Goal: Answer question/provide support: Share knowledge or assist other users

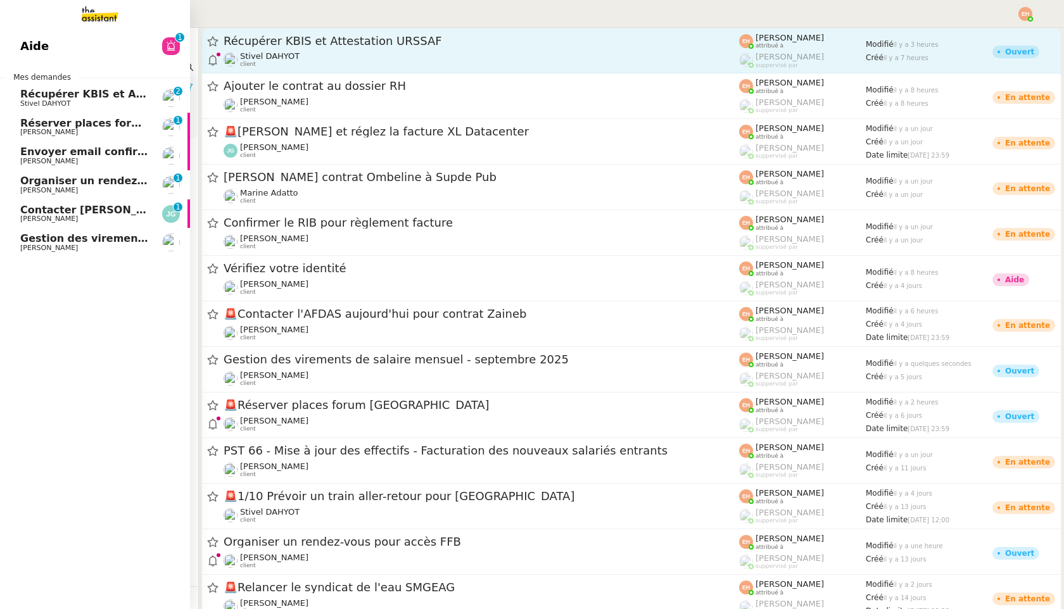
click at [37, 247] on span "[PERSON_NAME]" at bounding box center [49, 248] width 58 height 8
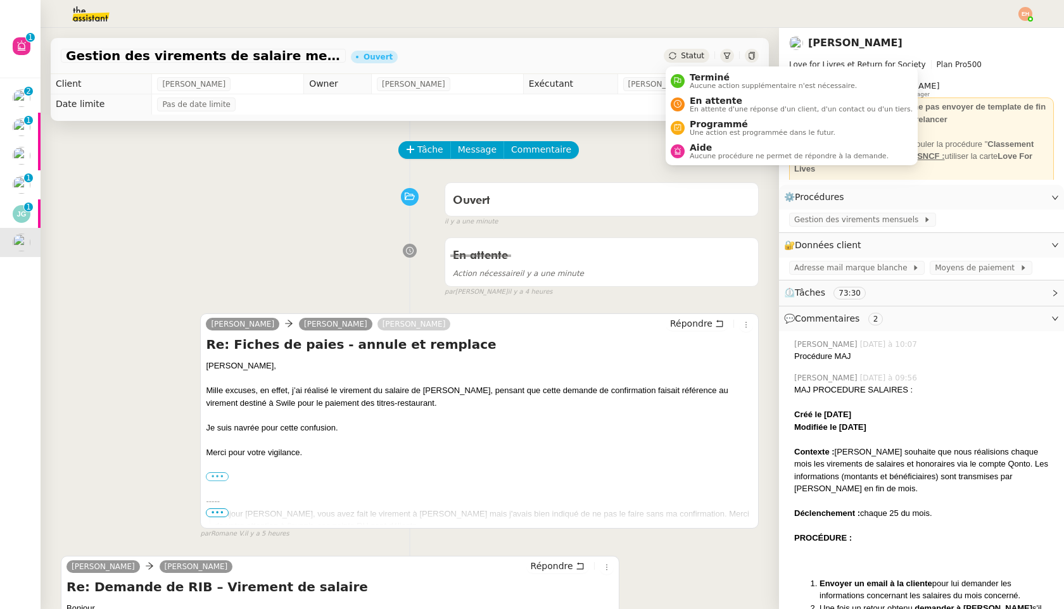
click at [674, 52] on icon at bounding box center [673, 56] width 8 height 8
click at [739, 102] on span "En attente" at bounding box center [801, 101] width 223 height 10
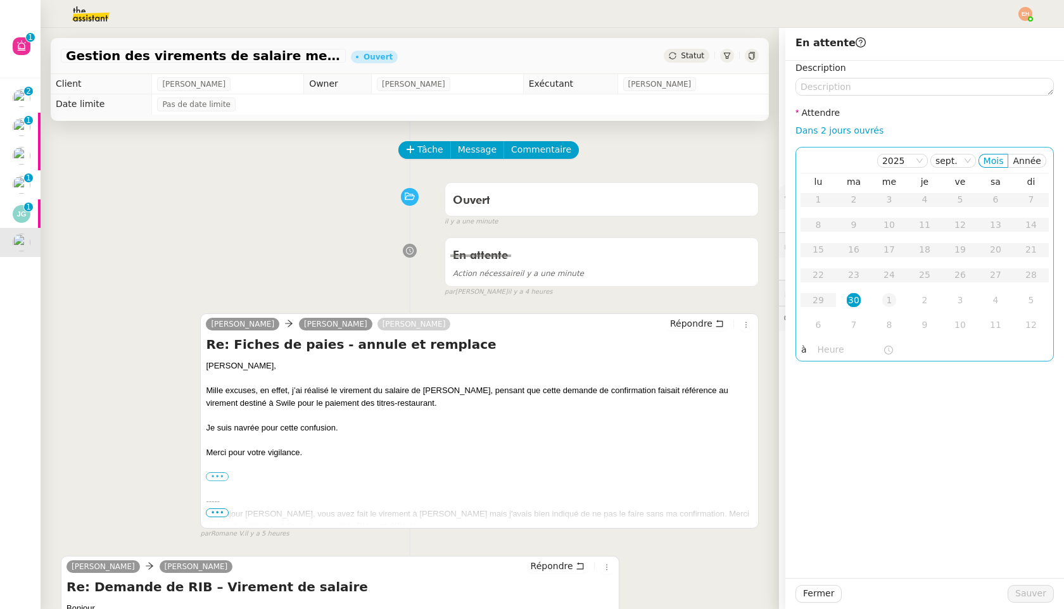
click at [890, 309] on td "1" at bounding box center [888, 300] width 35 height 25
click at [1016, 593] on button "Sauver" at bounding box center [1031, 594] width 46 height 18
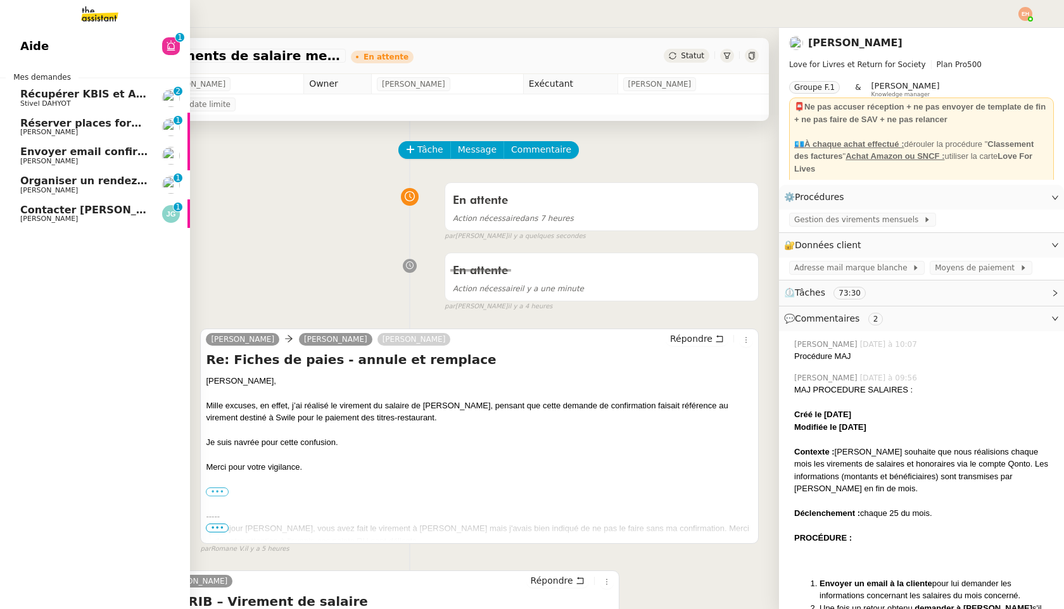
click at [62, 192] on span "[PERSON_NAME]" at bounding box center [84, 191] width 128 height 8
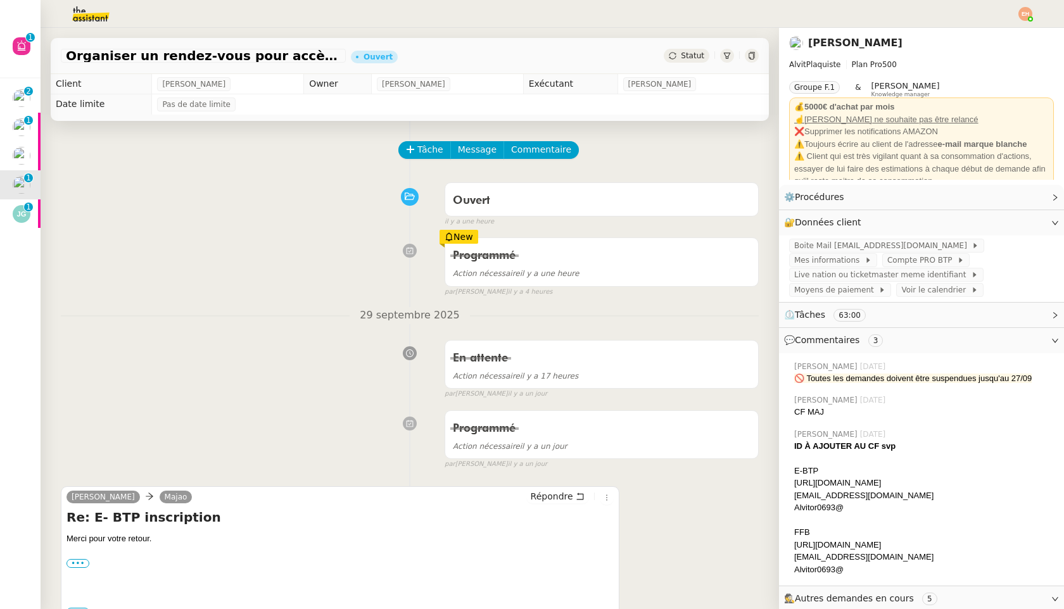
click at [683, 57] on span "Statut" at bounding box center [692, 55] width 23 height 9
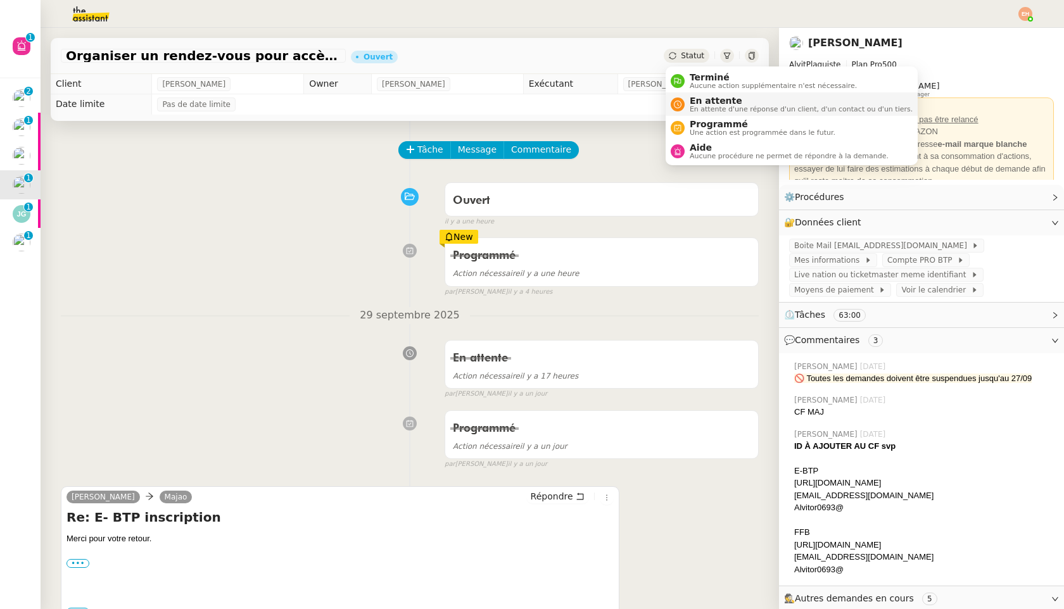
click at [703, 98] on span "En attente" at bounding box center [801, 101] width 223 height 10
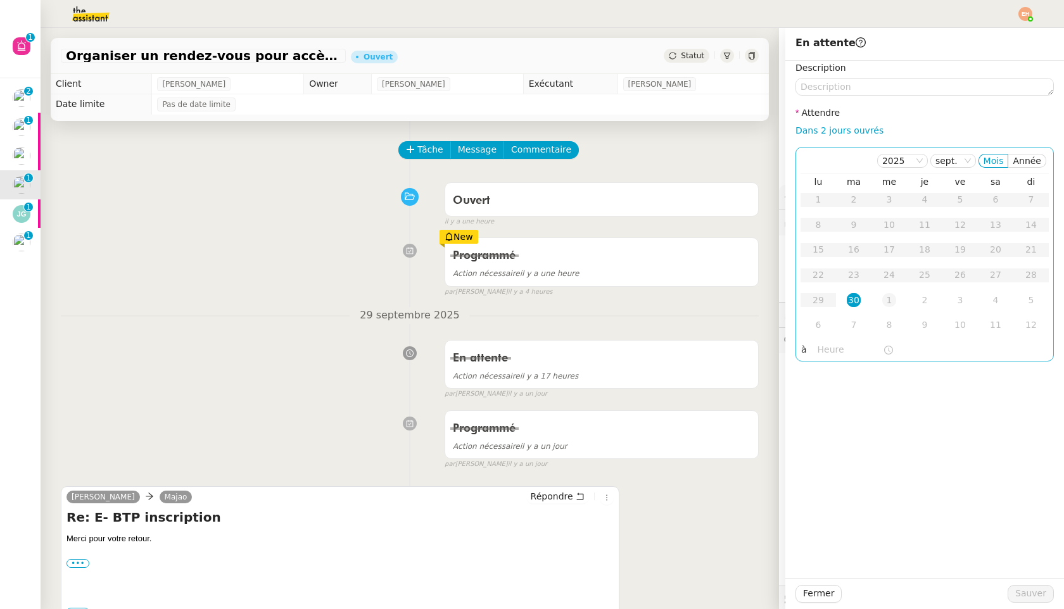
click at [883, 299] on div "1" at bounding box center [889, 300] width 14 height 14
click at [1043, 586] on span "Sauver" at bounding box center [1030, 593] width 31 height 15
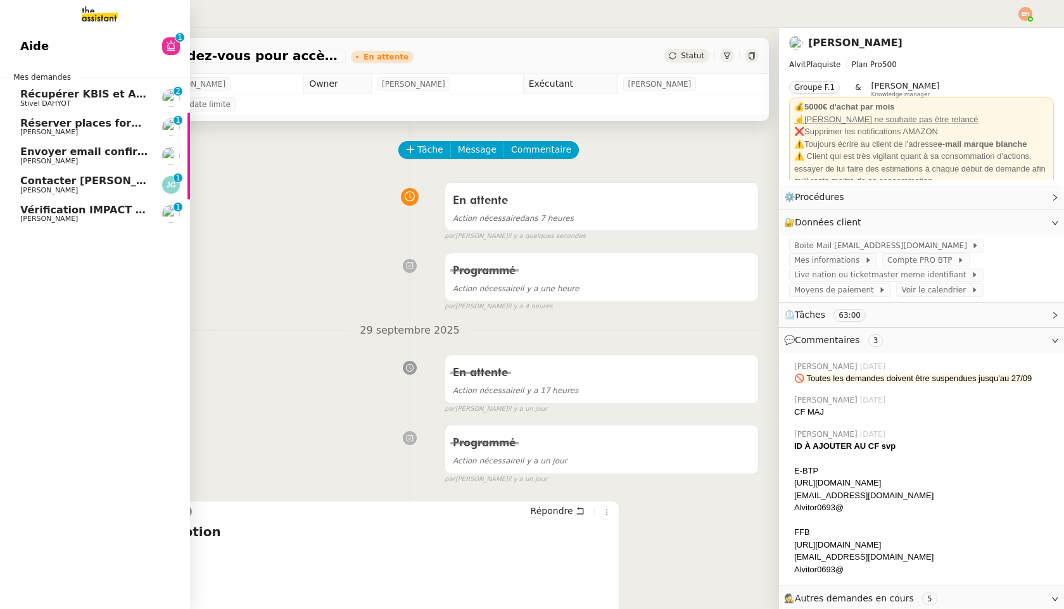
click at [50, 217] on span "[PERSON_NAME]" at bounding box center [49, 219] width 58 height 8
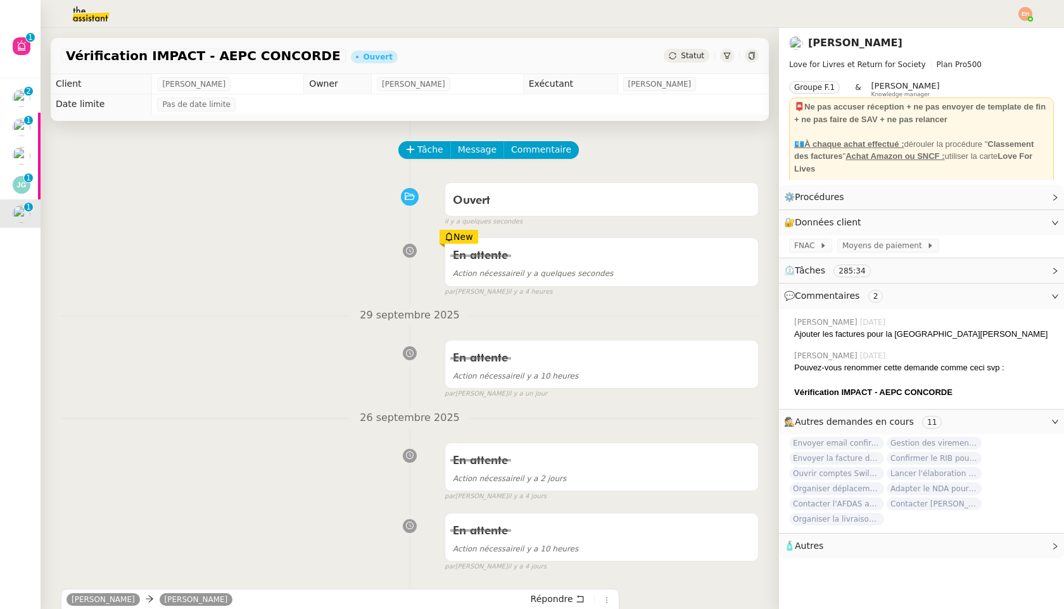
click at [687, 52] on span "Statut" at bounding box center [692, 55] width 23 height 9
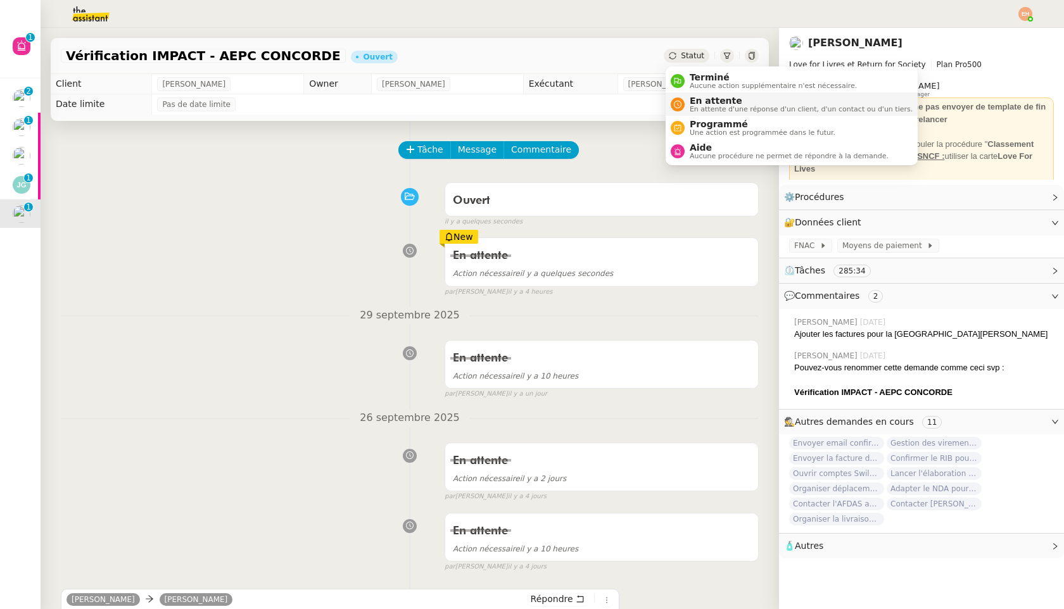
click at [721, 98] on span "En attente" at bounding box center [801, 101] width 223 height 10
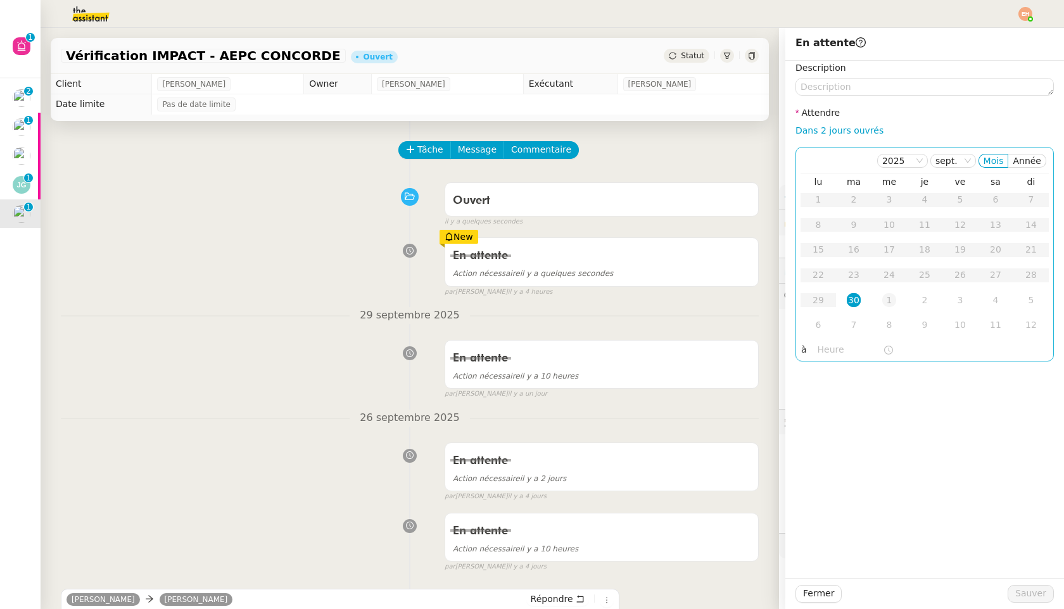
click at [887, 303] on div "1" at bounding box center [889, 300] width 14 height 14
click at [1023, 588] on span "Sauver" at bounding box center [1030, 593] width 31 height 15
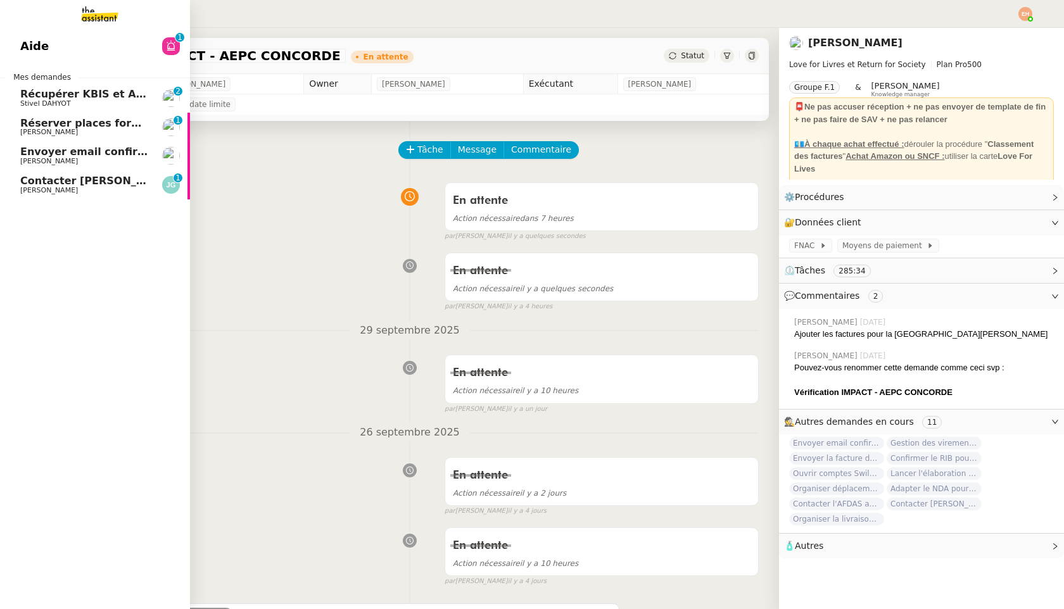
click at [35, 164] on span "[PERSON_NAME]" at bounding box center [49, 161] width 58 height 8
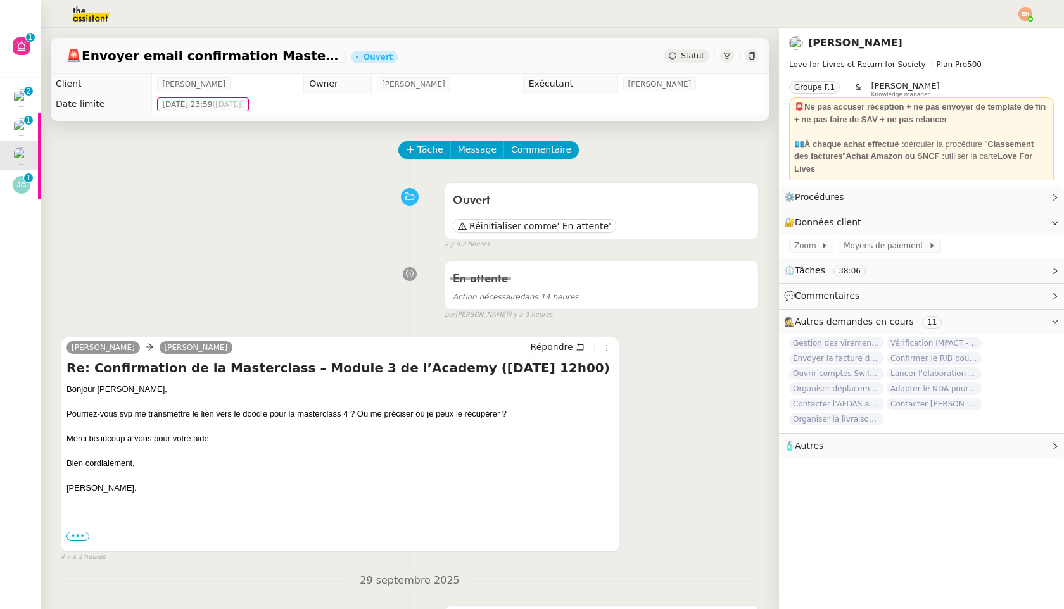
scroll to position [174, 0]
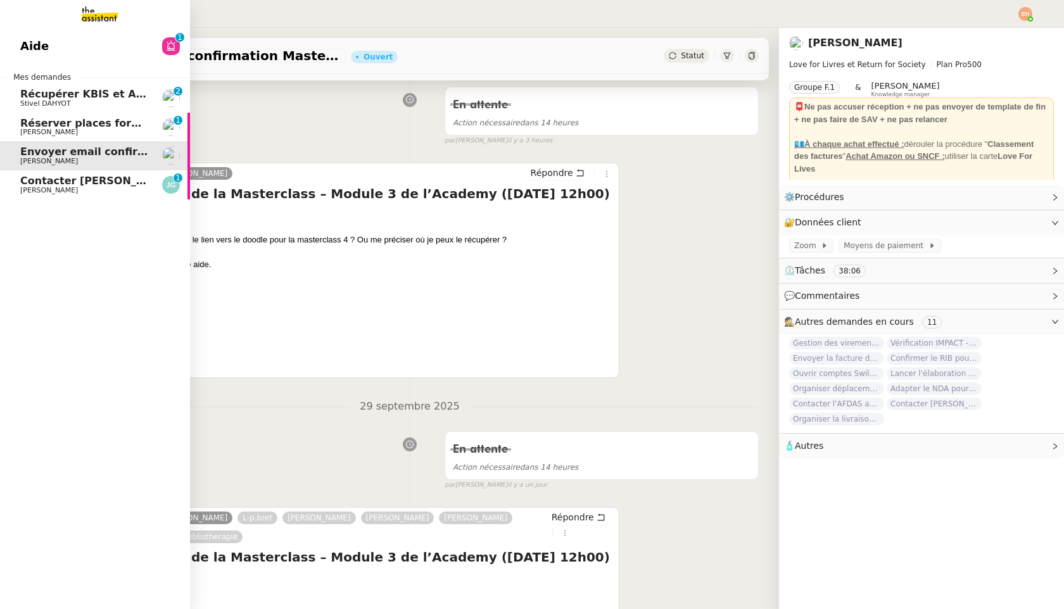
click at [36, 195] on link "Contacter [PERSON_NAME] pour paiement facture [PERSON_NAME] 0 1 2 3 4 5 6 7 8 9" at bounding box center [95, 184] width 190 height 29
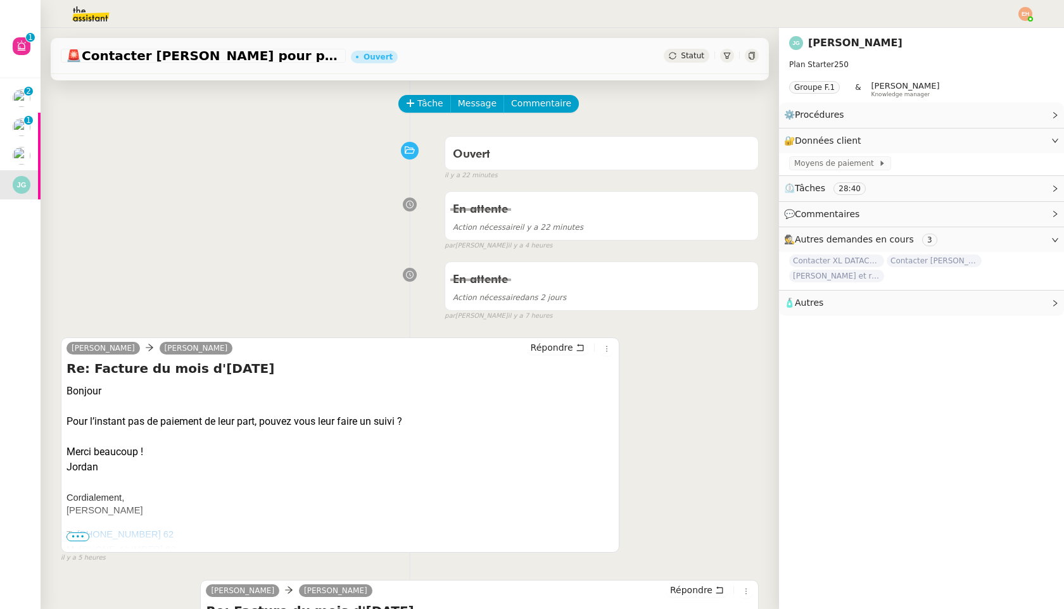
scroll to position [46, 0]
click at [579, 347] on icon at bounding box center [580, 348] width 9 height 9
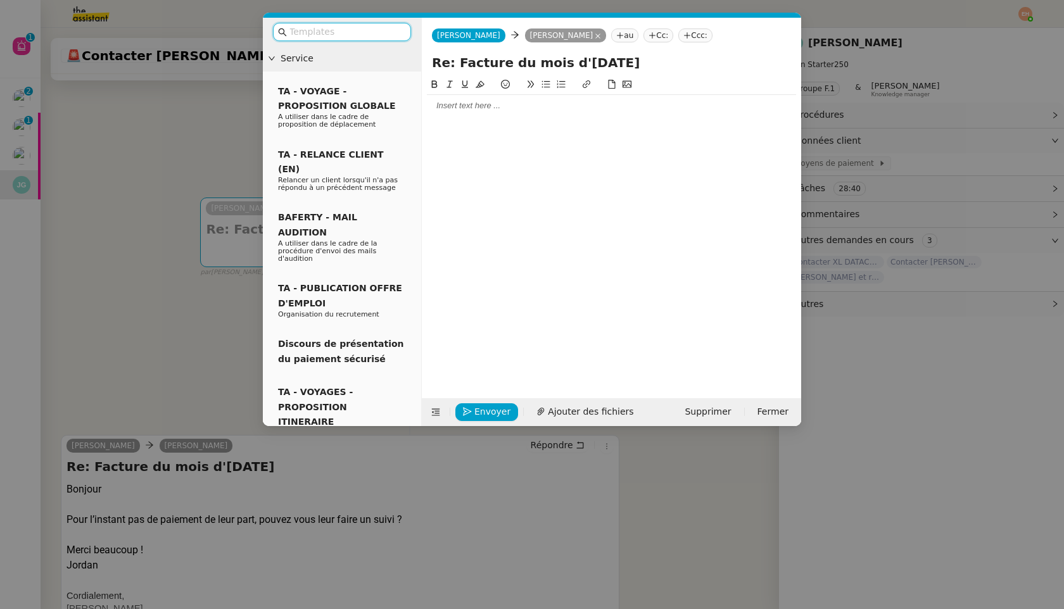
click at [494, 117] on div at bounding box center [611, 106] width 369 height 22
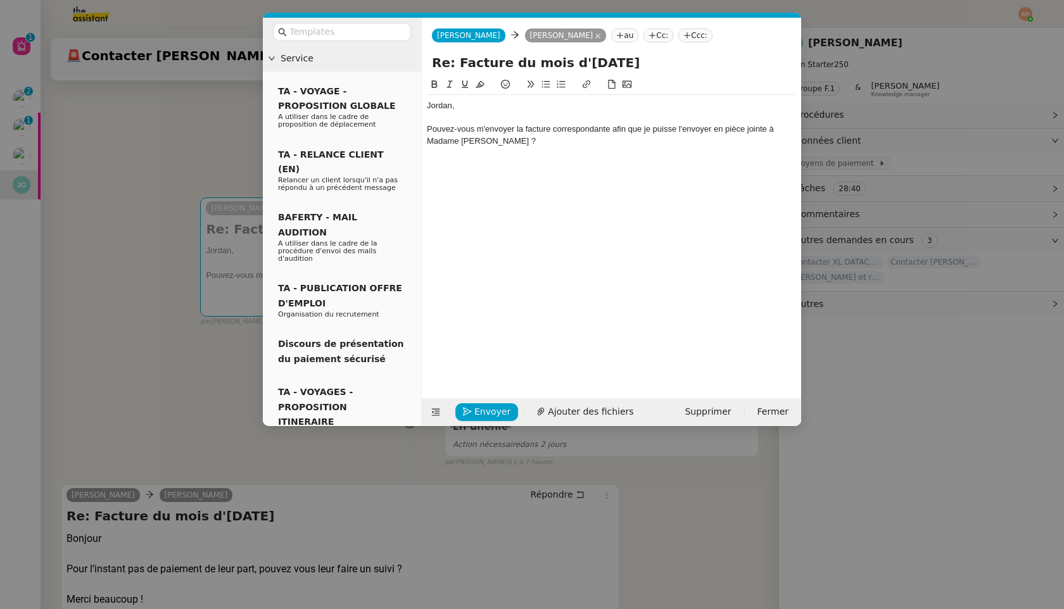
click at [210, 228] on nz-modal-container "Service TA - VOYAGE - PROPOSITION GLOBALE A utiliser dans le cadre de propositi…" at bounding box center [532, 304] width 1064 height 609
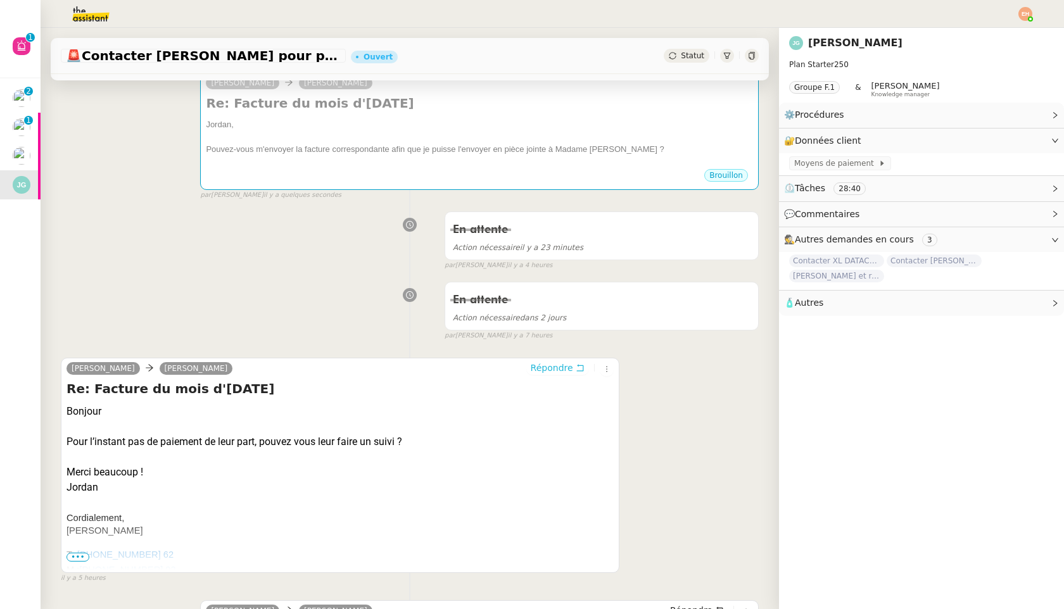
scroll to position [0, 0]
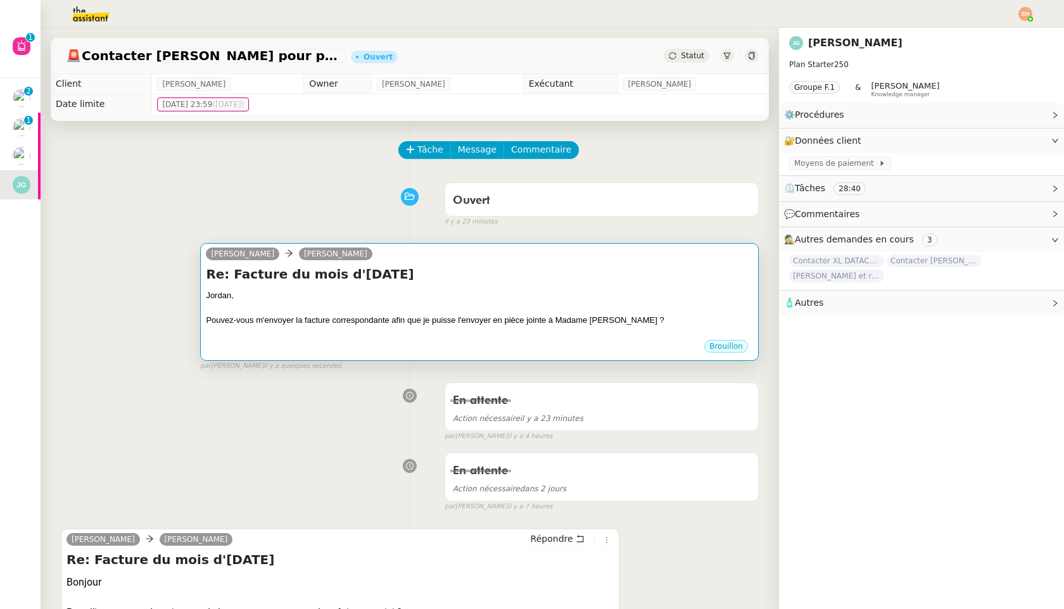
click at [324, 332] on div at bounding box center [479, 333] width 547 height 13
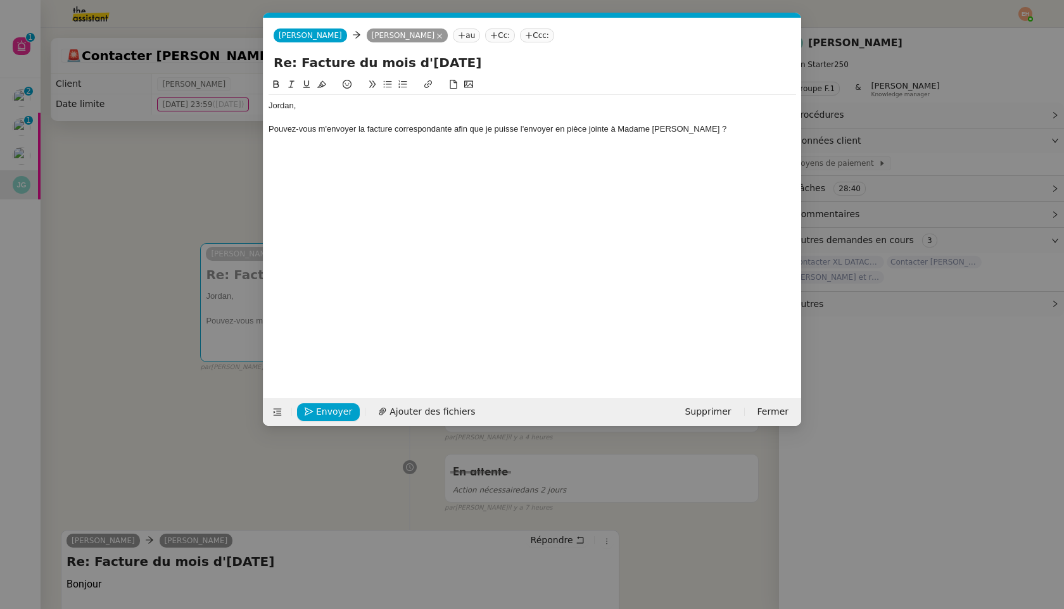
scroll to position [0, 27]
click at [671, 132] on div "Pouvez-vous m'envoyer la facture correspondante afin que je puisse l'envoyer en…" at bounding box center [533, 128] width 528 height 11
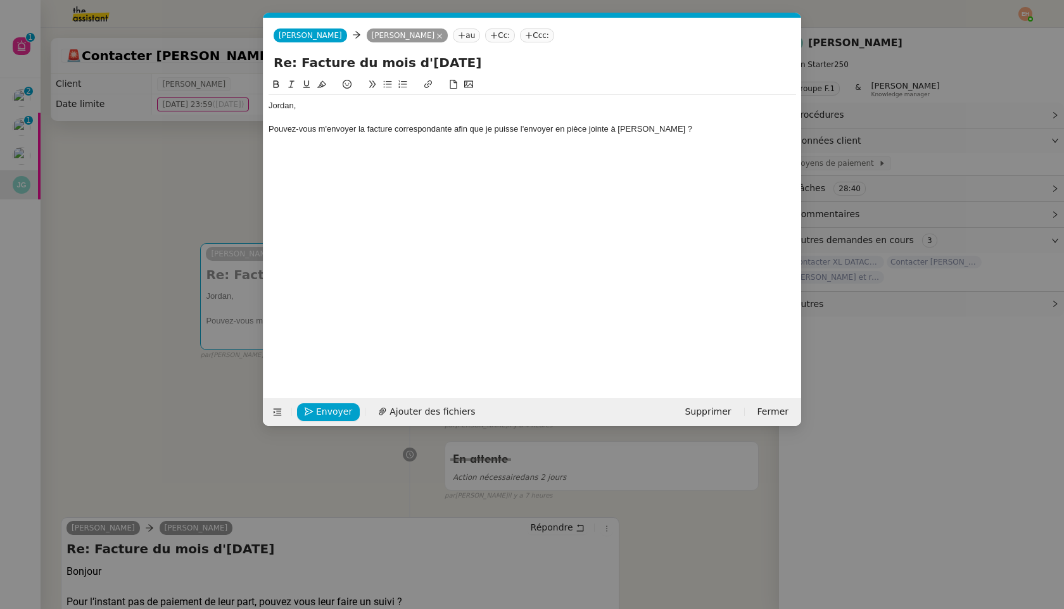
click at [388, 80] on icon at bounding box center [387, 84] width 9 height 9
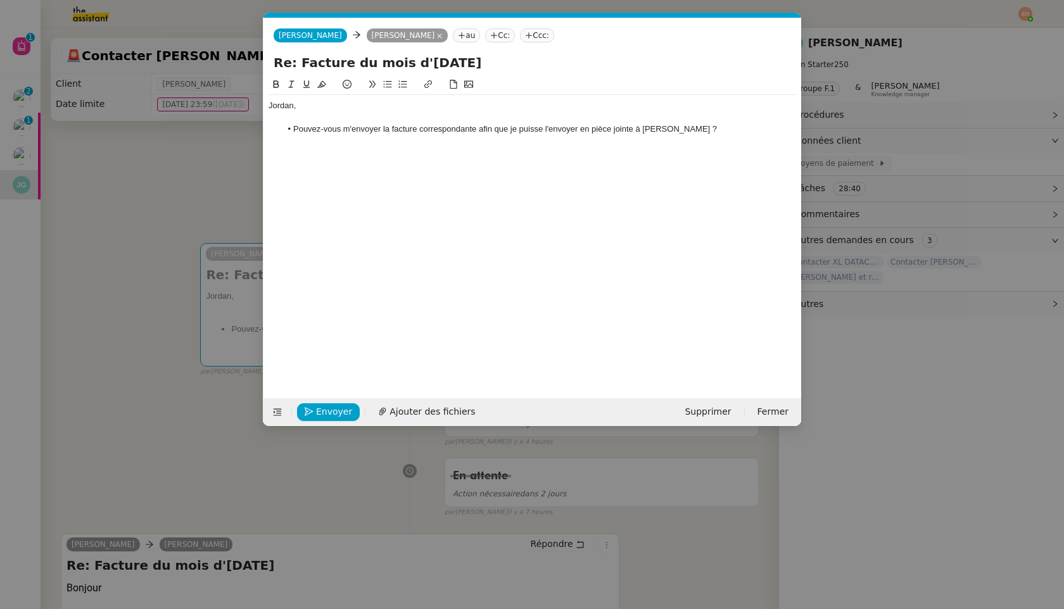
click at [716, 130] on li "Pouvez-vous m'envoyer la facture correspondante afin que je puisse l'envoyer en…" at bounding box center [539, 128] width 516 height 11
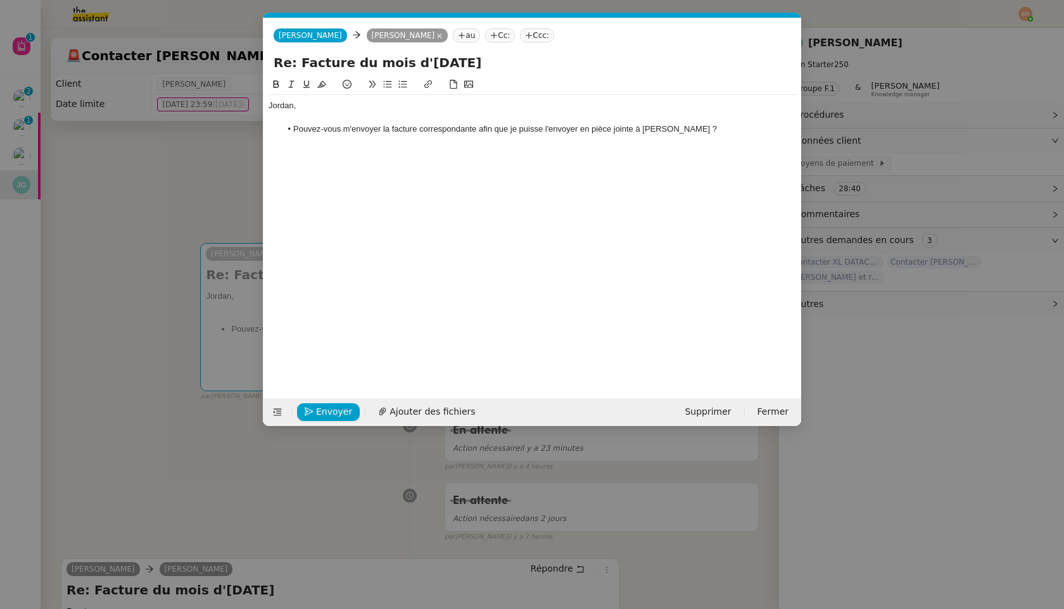
click at [478, 133] on li "Pouvez-vous m'envoyer la facture correspondante afin que je puisse l'envoyer en…" at bounding box center [539, 128] width 516 height 11
click at [459, 129] on li "Pouvez-vous m'envoyer la facture correspondante afin que je puisse l'envoyer en…" at bounding box center [539, 128] width 516 height 11
click at [465, 158] on div "[PERSON_NAME], Pouvez-vous m'envoyer la facture correspondante afin que je puis…" at bounding box center [533, 129] width 528 height 68
click at [567, 163] on div "[PERSON_NAME], Pouvez-vous m'envoyer la facture correspondante afin que je puis…" at bounding box center [533, 129] width 528 height 68
click at [477, 129] on li "Pouvez-vous m'envoyer la facture correspondante afin que je puisse l'envoyer en…" at bounding box center [539, 128] width 516 height 11
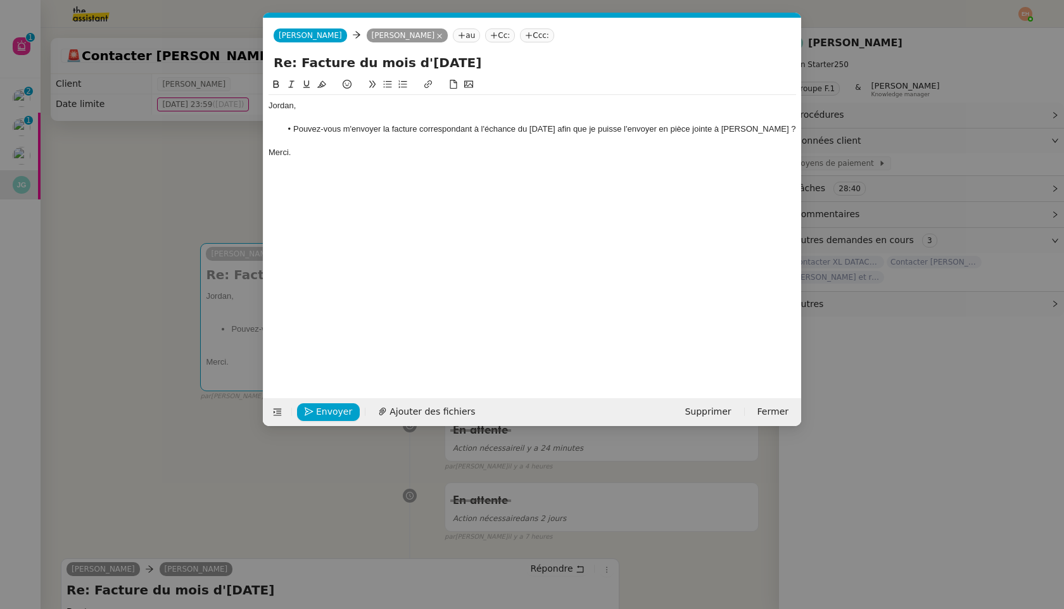
click at [499, 131] on li "Pouvez-vous m'envoyer la facture correspondant à l'échance du [DATE] afin que j…" at bounding box center [539, 128] width 516 height 11
click at [587, 115] on div at bounding box center [533, 117] width 528 height 11
click at [581, 125] on li "Pouvez-vous m'envoyer la facture correspondant à l'échéance du [DATE] afin que …" at bounding box center [539, 134] width 516 height 23
click at [390, 148] on div at bounding box center [533, 152] width 528 height 11
click at [325, 401] on div "Envoyer Ajouter des fichiers Supprimer Fermer" at bounding box center [532, 412] width 538 height 28
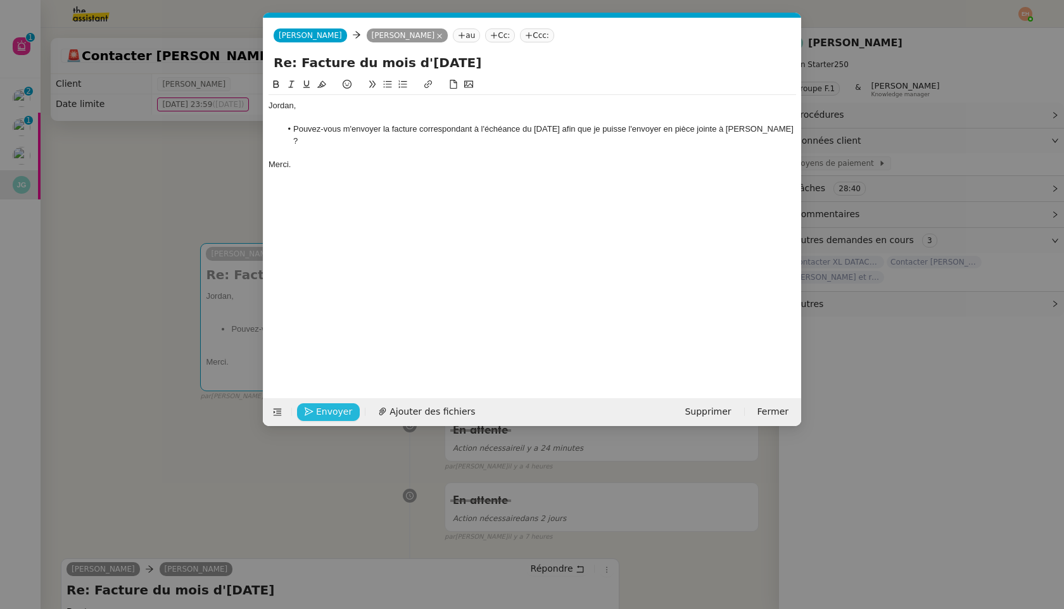
click at [326, 408] on span "Envoyer" at bounding box center [334, 412] width 36 height 15
click at [326, 408] on span "Confirmer l'envoi" at bounding box center [354, 412] width 76 height 15
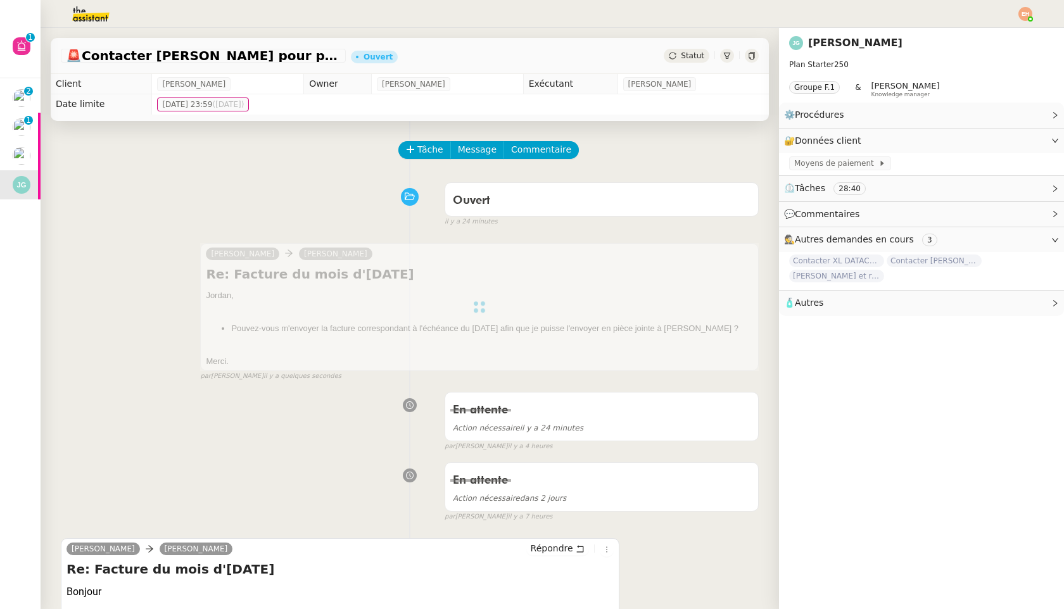
click at [691, 59] on span "Statut" at bounding box center [692, 55] width 23 height 9
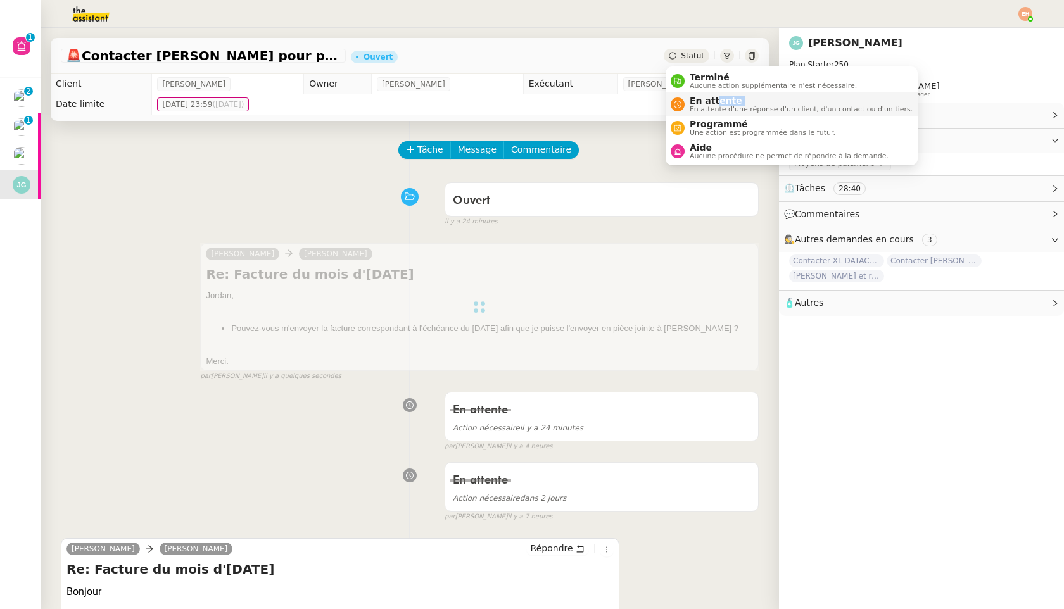
click at [714, 105] on div "En attente En attente d'une réponse d'un client, d'un contact ou d'un tiers." at bounding box center [799, 104] width 228 height 17
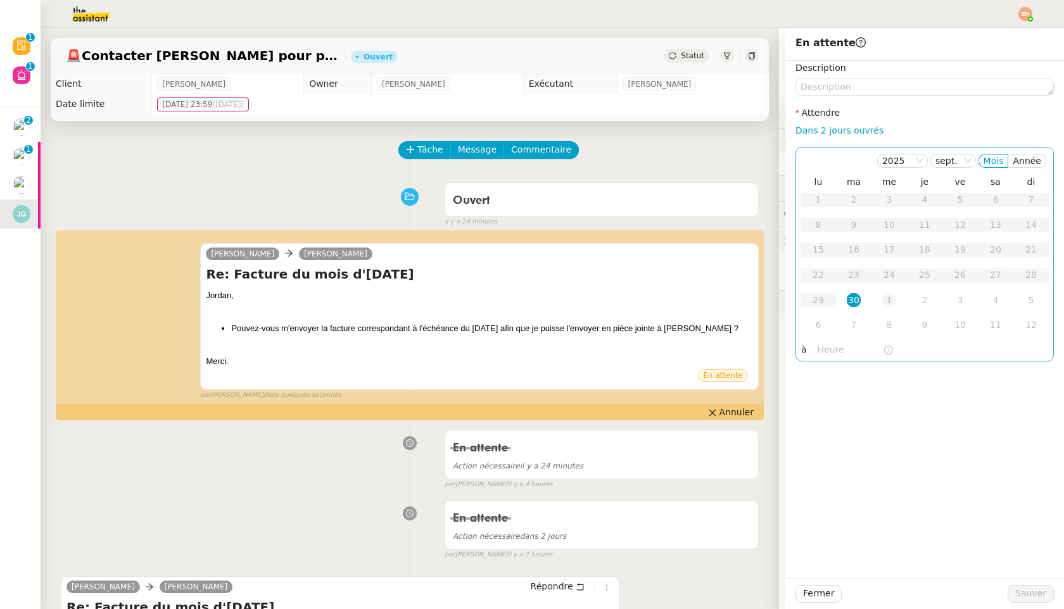
click at [880, 296] on td "1" at bounding box center [888, 300] width 35 height 25
click at [1021, 592] on span "Sauver" at bounding box center [1030, 593] width 31 height 15
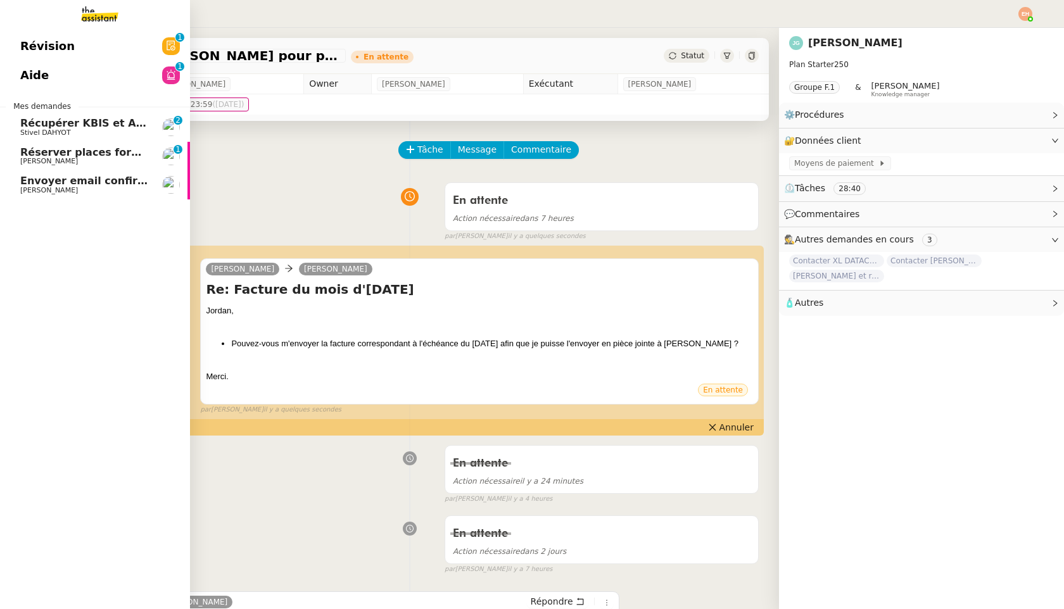
click at [83, 137] on link "Récupérer KBIS et Attestation URSSAF Stivel DAHYOT 0 1 2 3 4 5 6 7 8 9" at bounding box center [95, 127] width 190 height 29
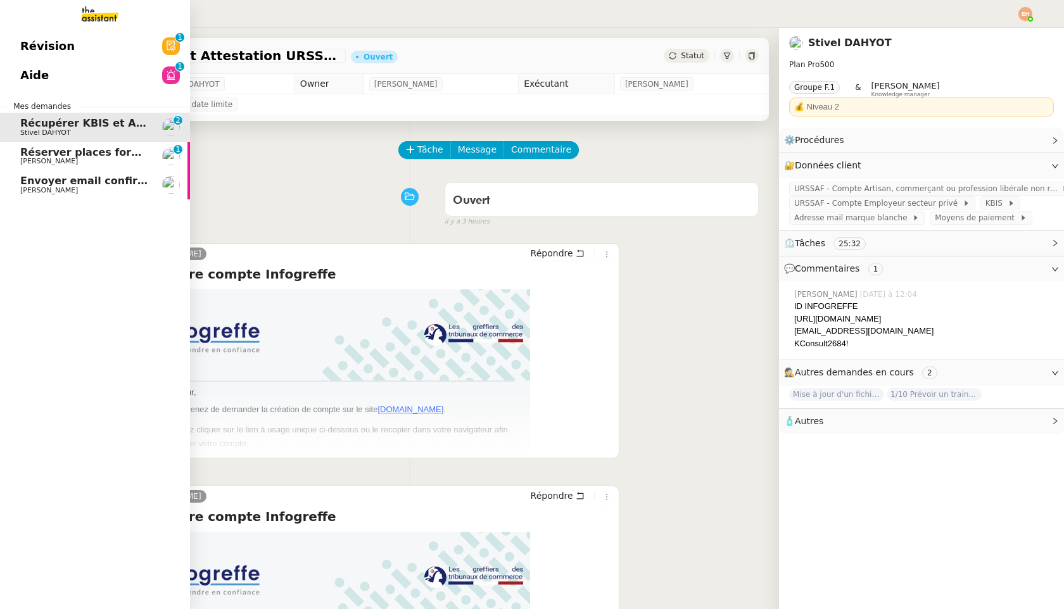
click at [83, 171] on link "Envoyer email confirmation Masterclass [PERSON_NAME]" at bounding box center [95, 184] width 190 height 29
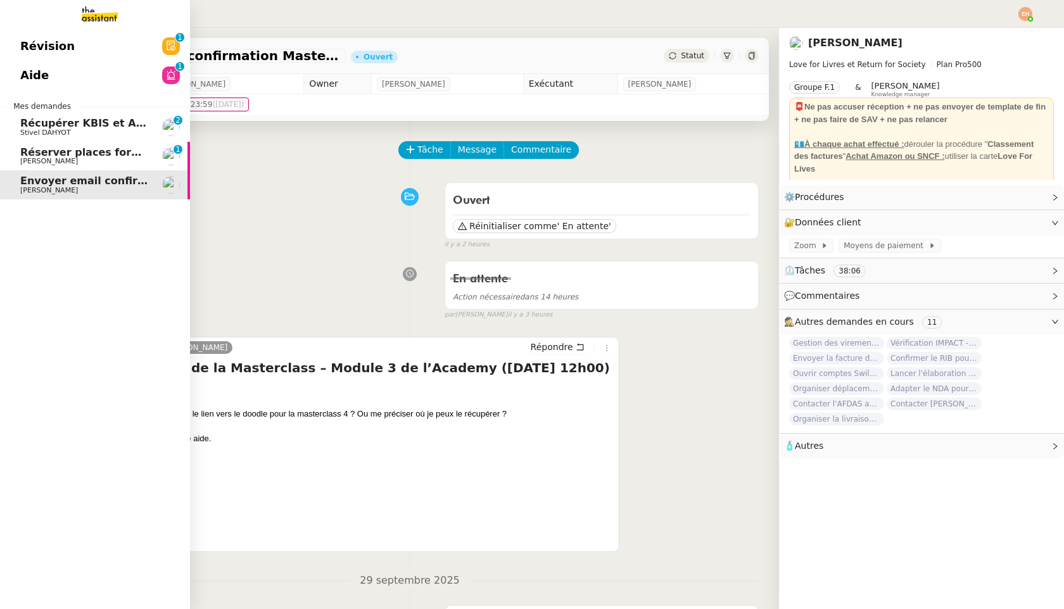
click at [101, 165] on span "[PERSON_NAME]" at bounding box center [84, 162] width 128 height 8
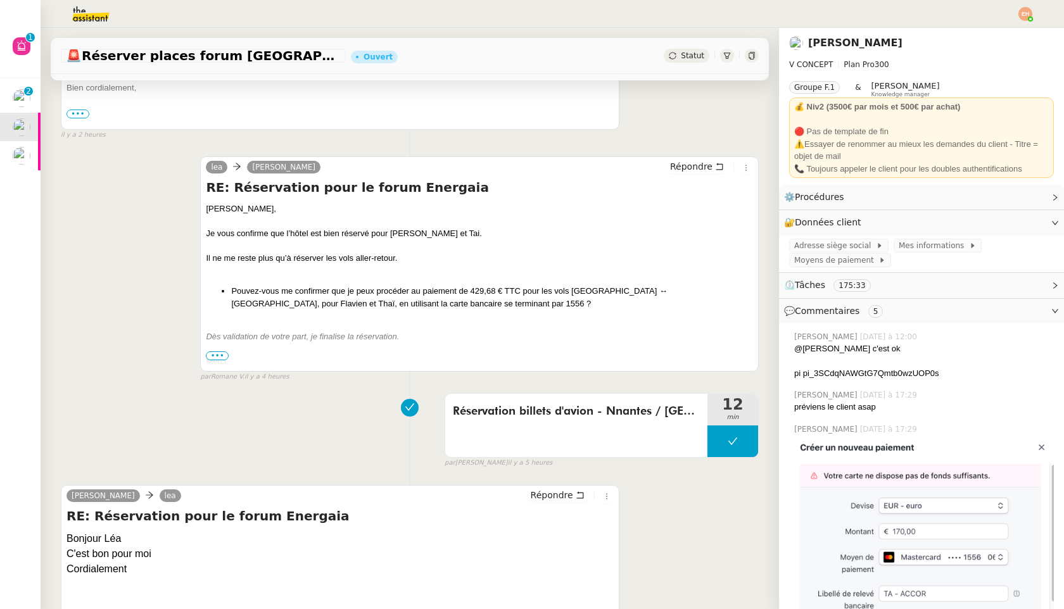
scroll to position [484, 0]
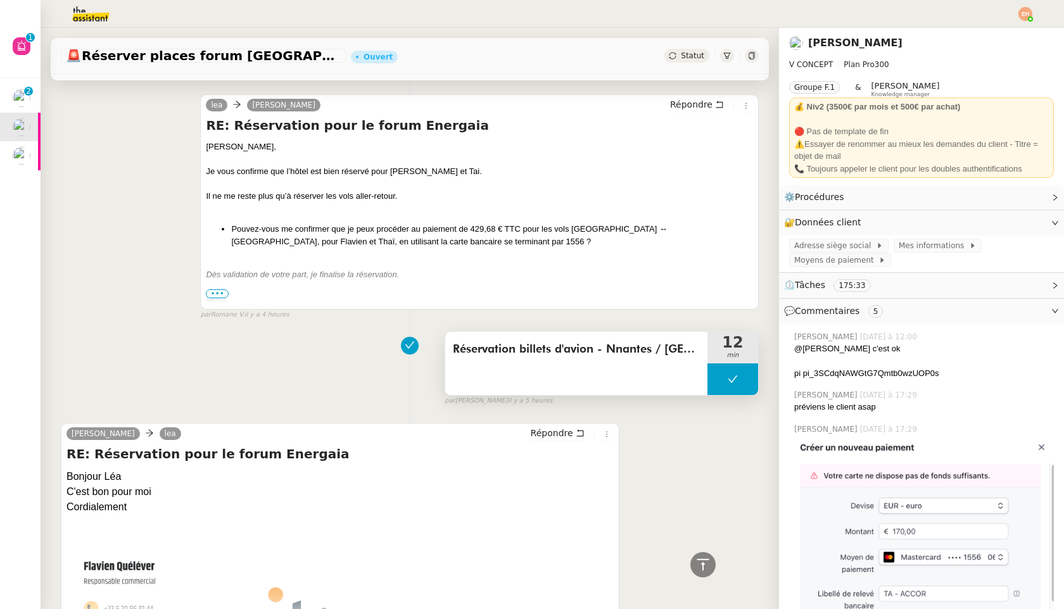
click at [731, 378] on icon at bounding box center [733, 379] width 10 height 10
click at [718, 383] on icon at bounding box center [720, 379] width 10 height 10
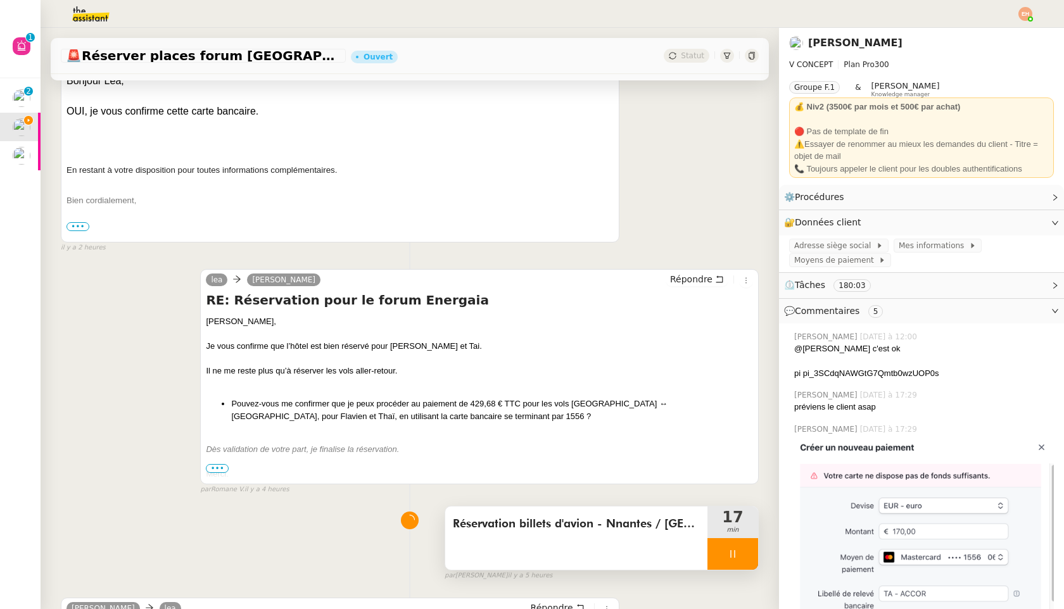
scroll to position [308, 0]
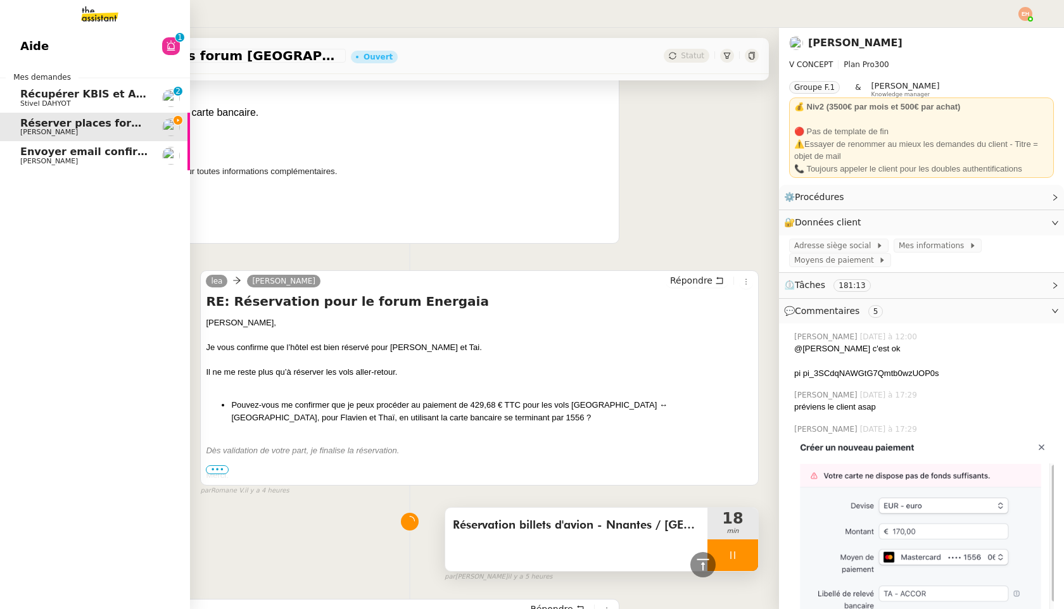
click at [82, 160] on span "[PERSON_NAME]" at bounding box center [84, 162] width 128 height 8
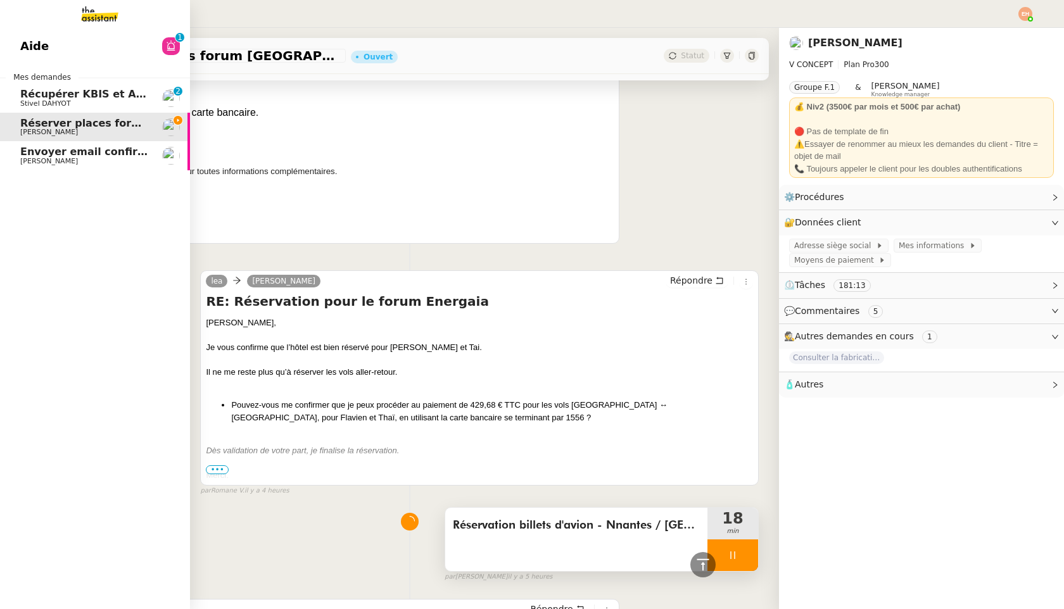
click at [115, 94] on span "Récupérer KBIS et Attestation URSSAF" at bounding box center [130, 94] width 221 height 12
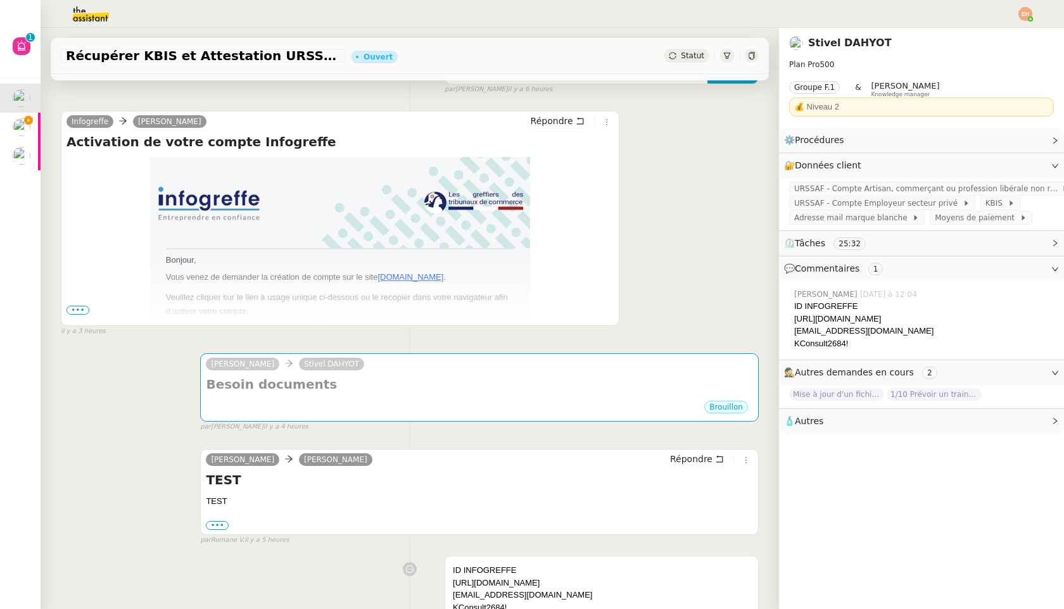
scroll to position [883, 0]
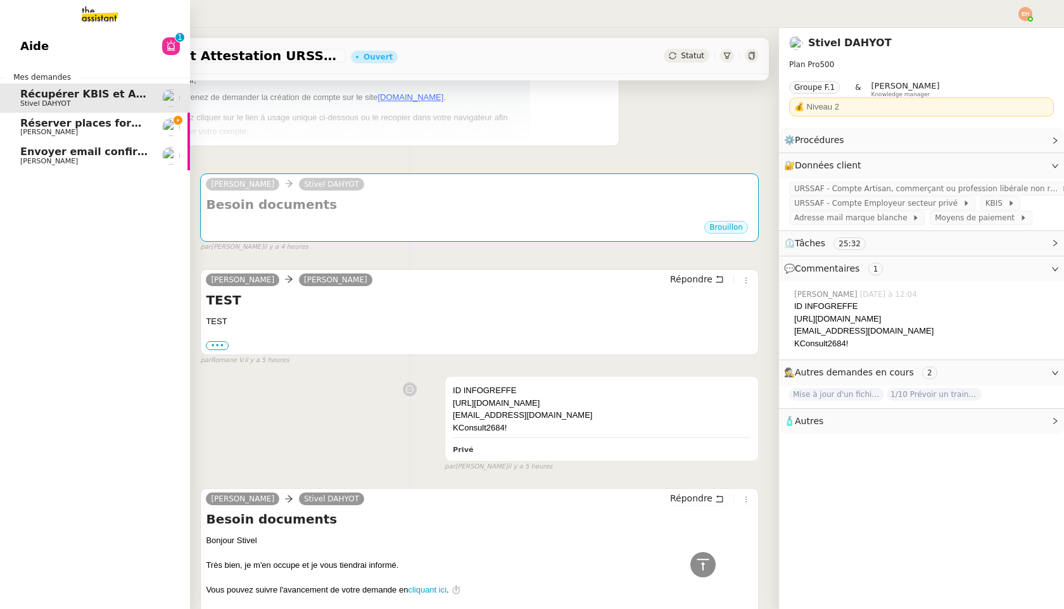
click at [53, 125] on span "Réserver places forum [GEOGRAPHIC_DATA]" at bounding box center [145, 123] width 251 height 12
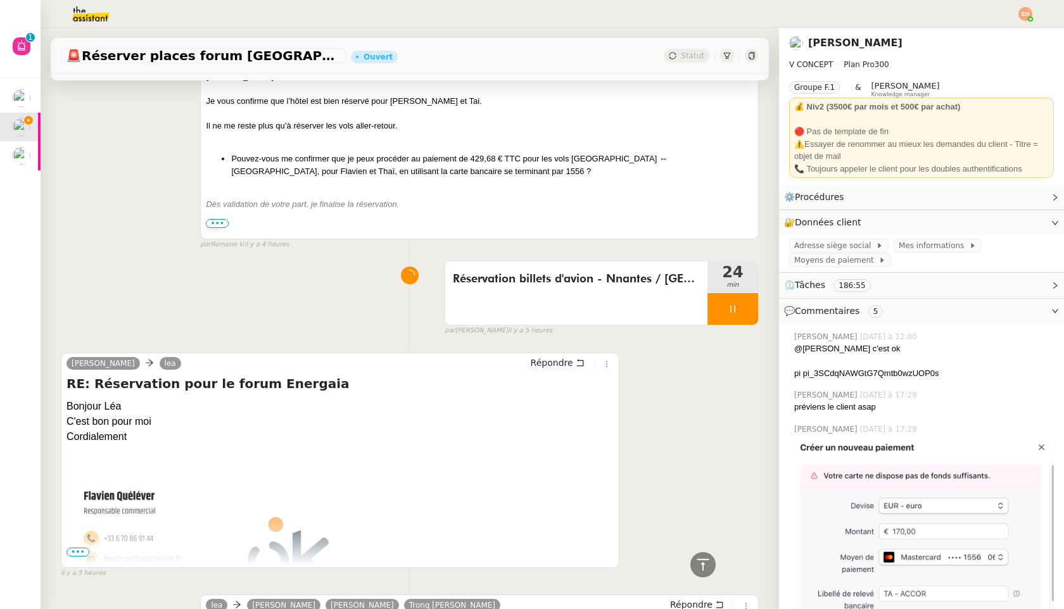
scroll to position [457, 0]
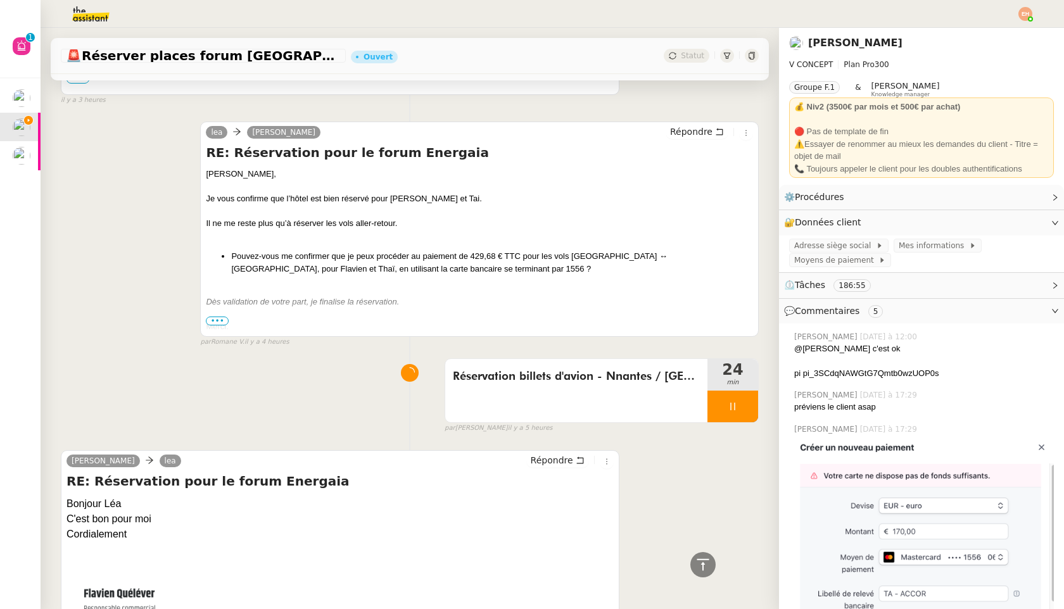
click at [395, 267] on li "Pouvez-vous me confirmer que je peux procéder au paiement de 429,68 € TTC pour …" at bounding box center [492, 262] width 522 height 25
copy li "1556"
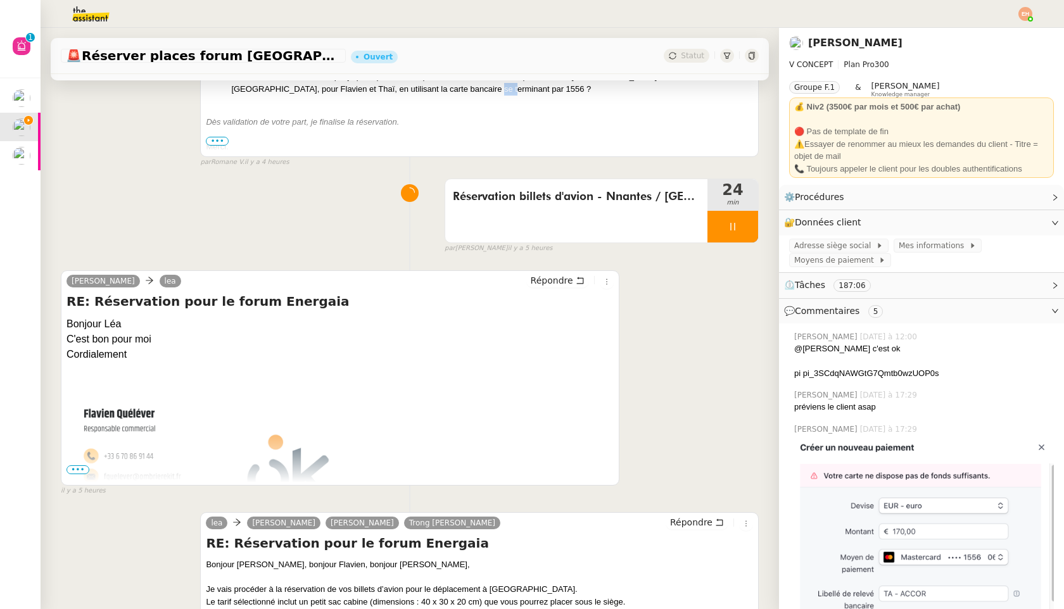
scroll to position [647, 0]
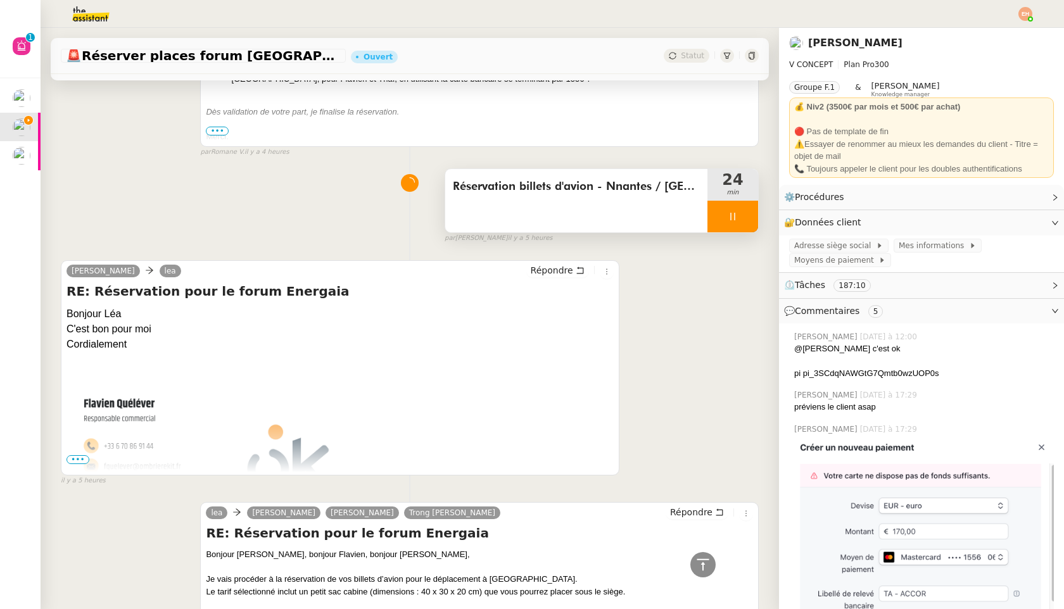
click at [728, 215] on icon at bounding box center [733, 217] width 10 height 10
click at [742, 223] on button at bounding box center [745, 217] width 25 height 32
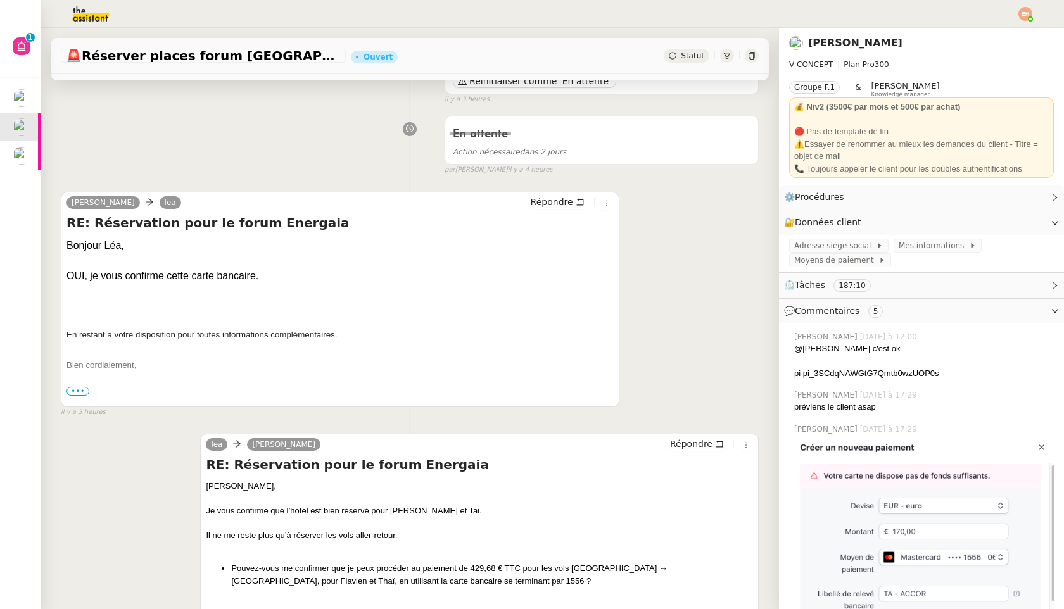
scroll to position [0, 0]
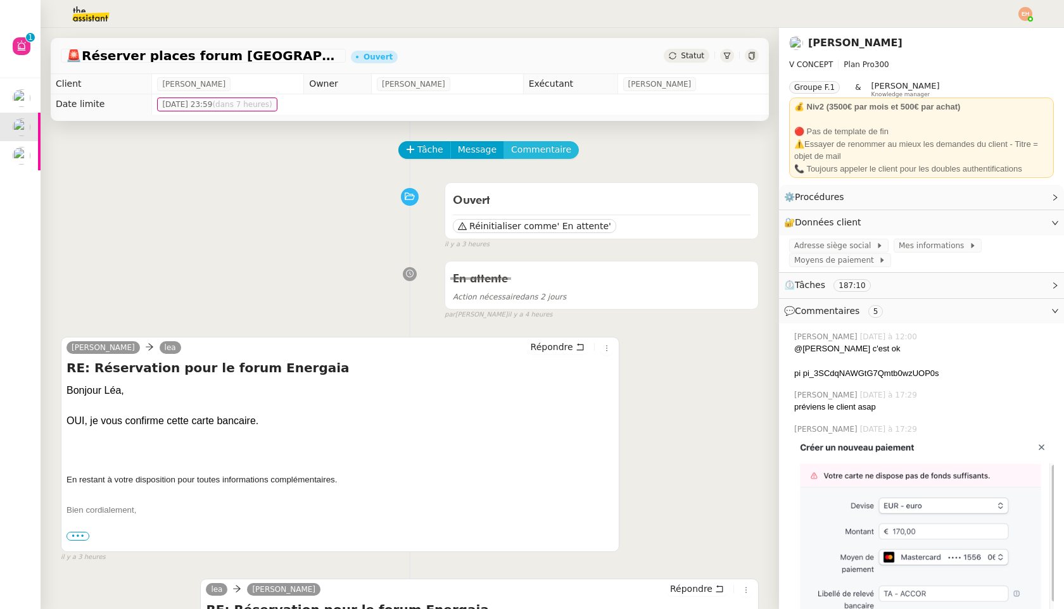
click at [557, 143] on span "Commentaire" at bounding box center [541, 149] width 60 height 15
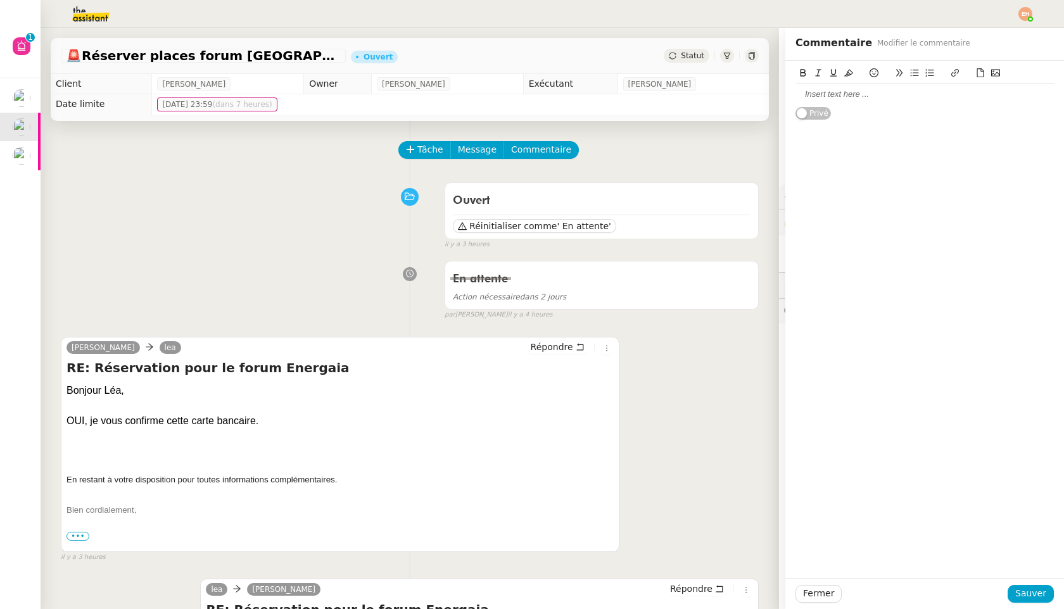
click at [824, 91] on div at bounding box center [924, 94] width 258 height 11
click at [686, 63] on div "🚨 Réserver places forum Energaia Ouvert Statut" at bounding box center [410, 56] width 718 height 36
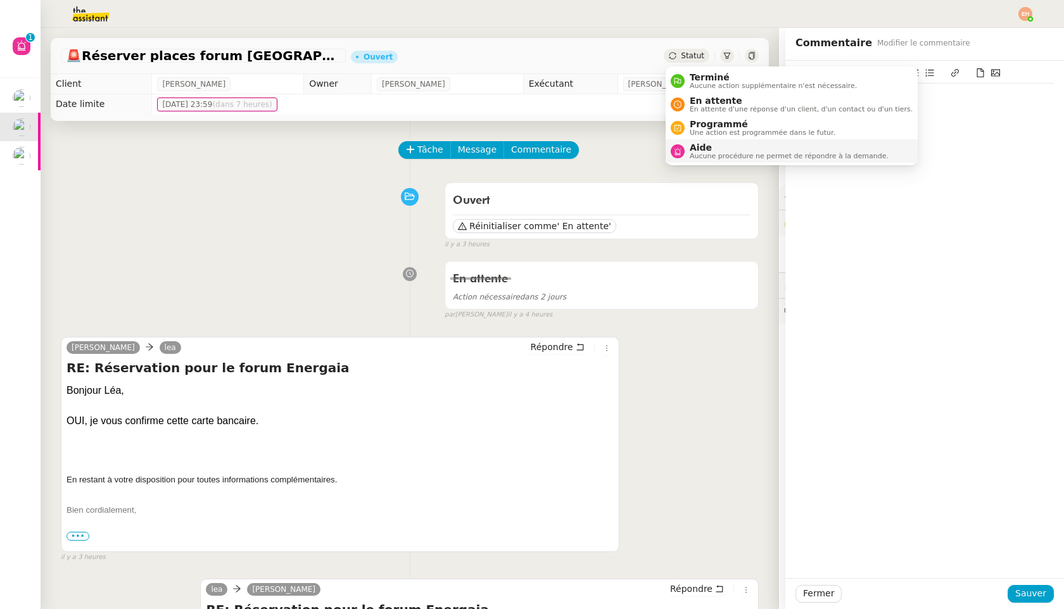
click at [707, 148] on span "Aide" at bounding box center [789, 147] width 199 height 10
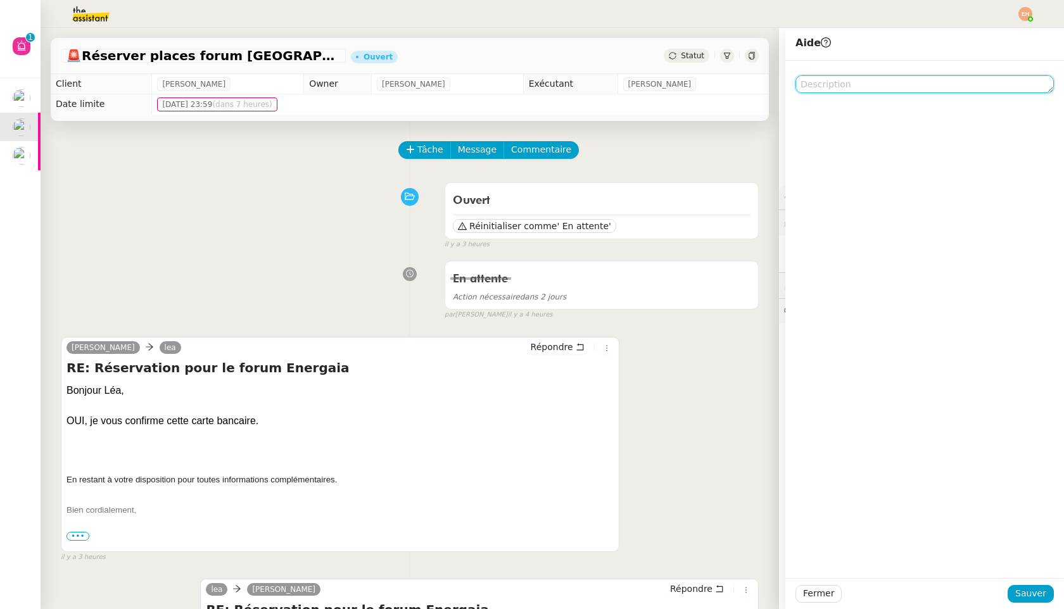
click at [917, 83] on textarea at bounding box center [924, 84] width 258 height 18
type textarea "DEBOURS"
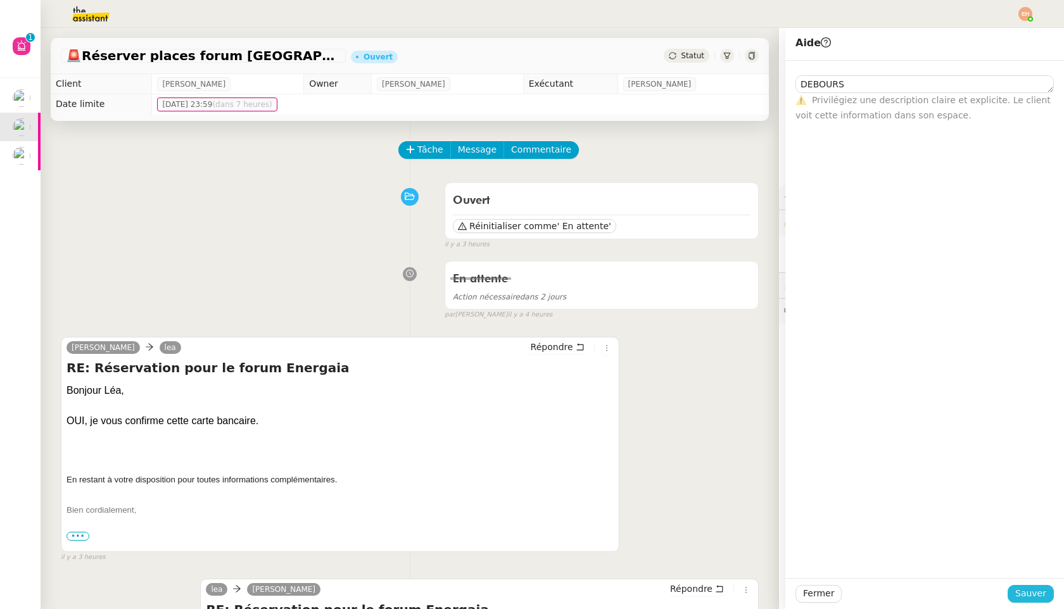
click at [1035, 585] on button "Sauver" at bounding box center [1031, 594] width 46 height 18
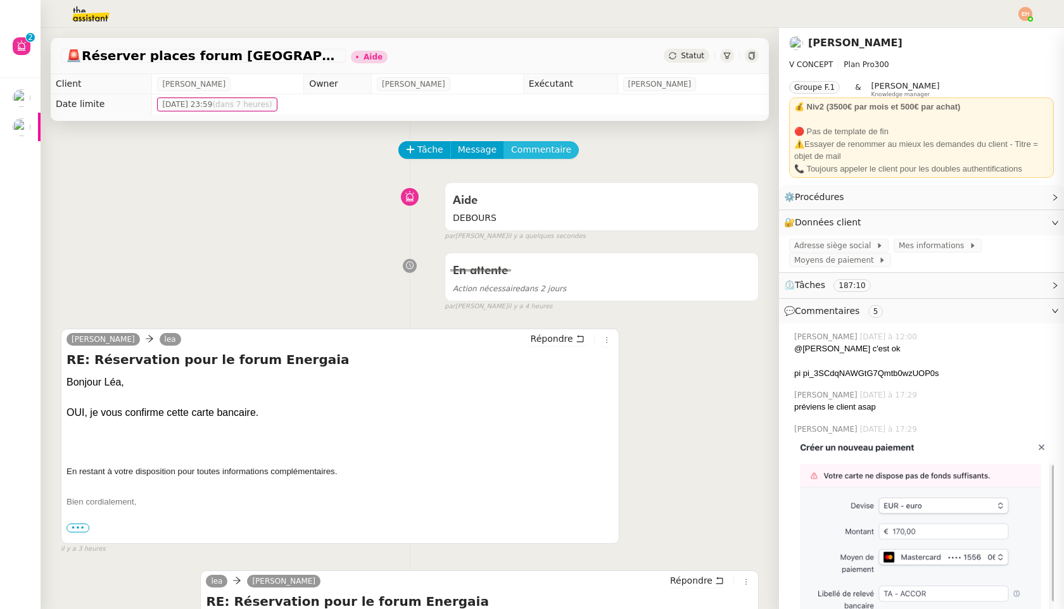
click at [546, 149] on span "Commentaire" at bounding box center [541, 149] width 60 height 15
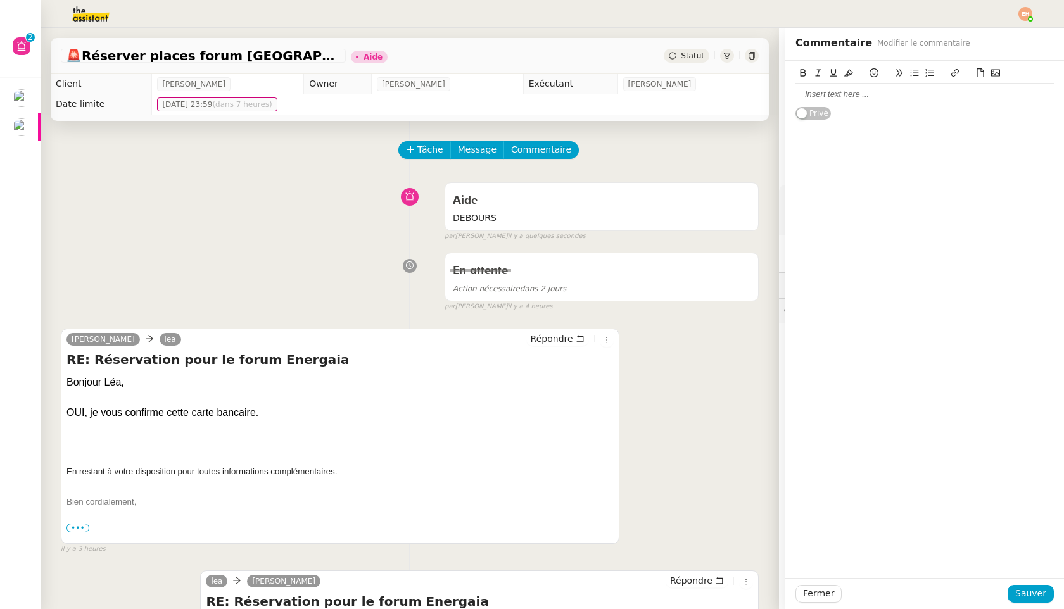
click at [861, 94] on div at bounding box center [924, 94] width 258 height 11
click at [1022, 597] on span "Sauver" at bounding box center [1030, 593] width 31 height 15
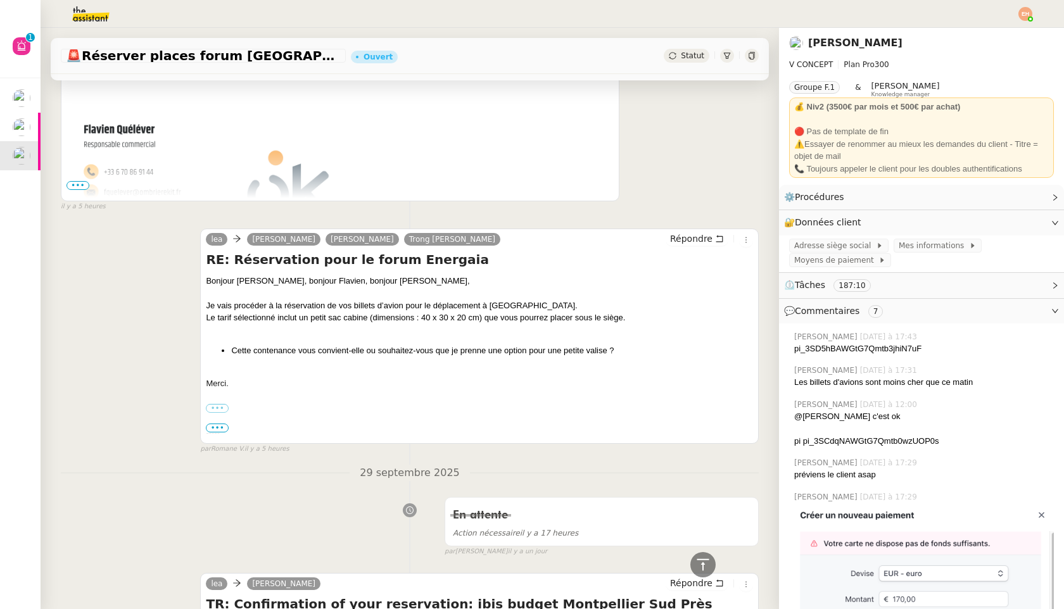
scroll to position [1117, 0]
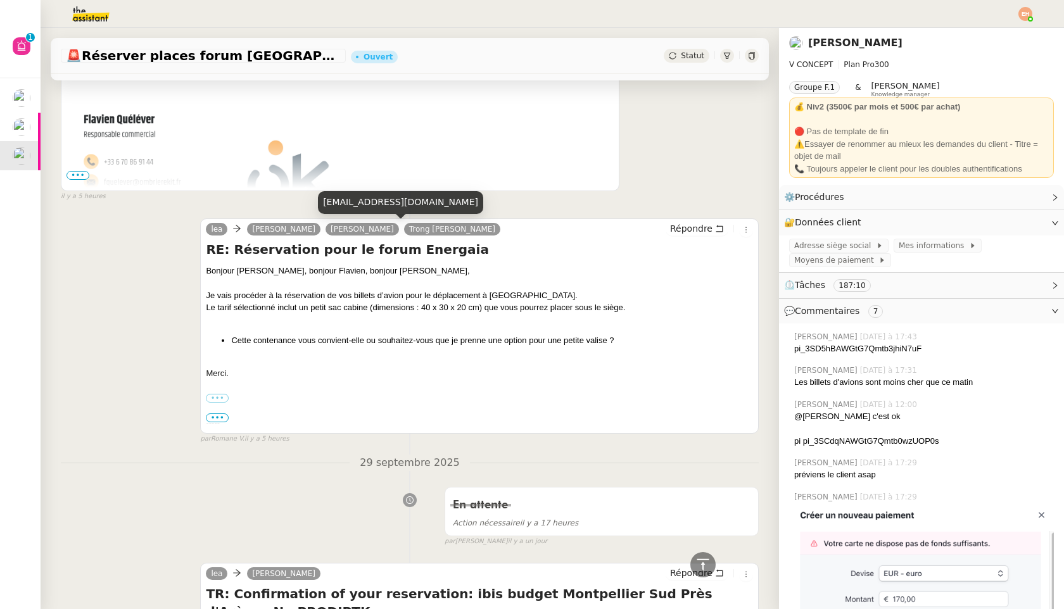
drag, startPoint x: 407, startPoint y: 229, endPoint x: 367, endPoint y: 229, distance: 39.3
click at [367, 229] on link "[PERSON_NAME]" at bounding box center [362, 229] width 73 height 11
copy link "QUELEVER"
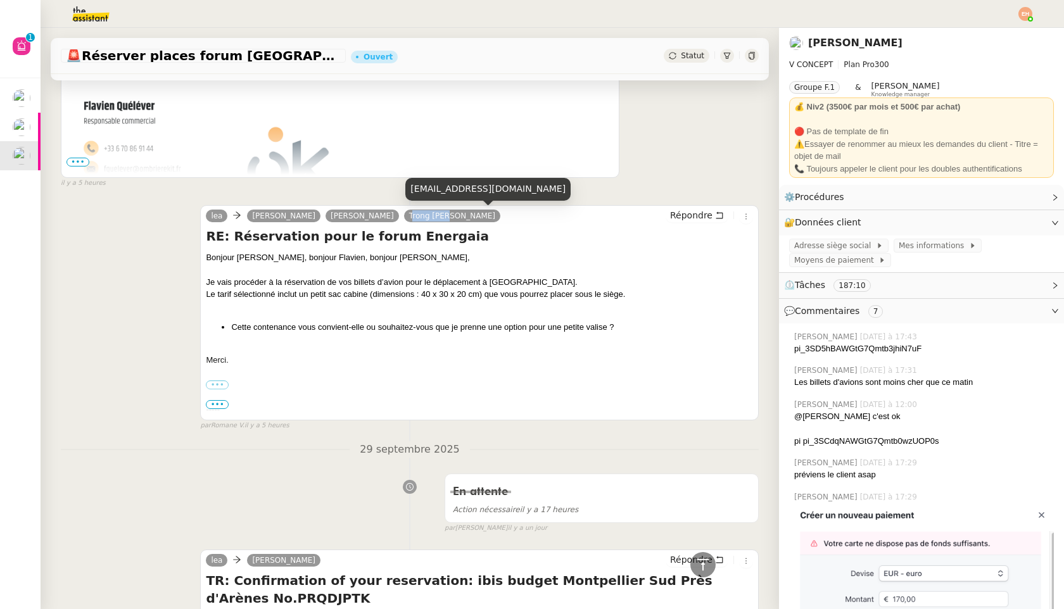
drag, startPoint x: 455, startPoint y: 217, endPoint x: 422, endPoint y: 216, distance: 33.6
click at [422, 216] on link "Trong [PERSON_NAME]" at bounding box center [452, 215] width 96 height 11
copy link "Trong Tai"
drag, startPoint x: 488, startPoint y: 215, endPoint x: 459, endPoint y: 216, distance: 28.5
click at [459, 216] on link "Trong [PERSON_NAME]" at bounding box center [452, 215] width 96 height 11
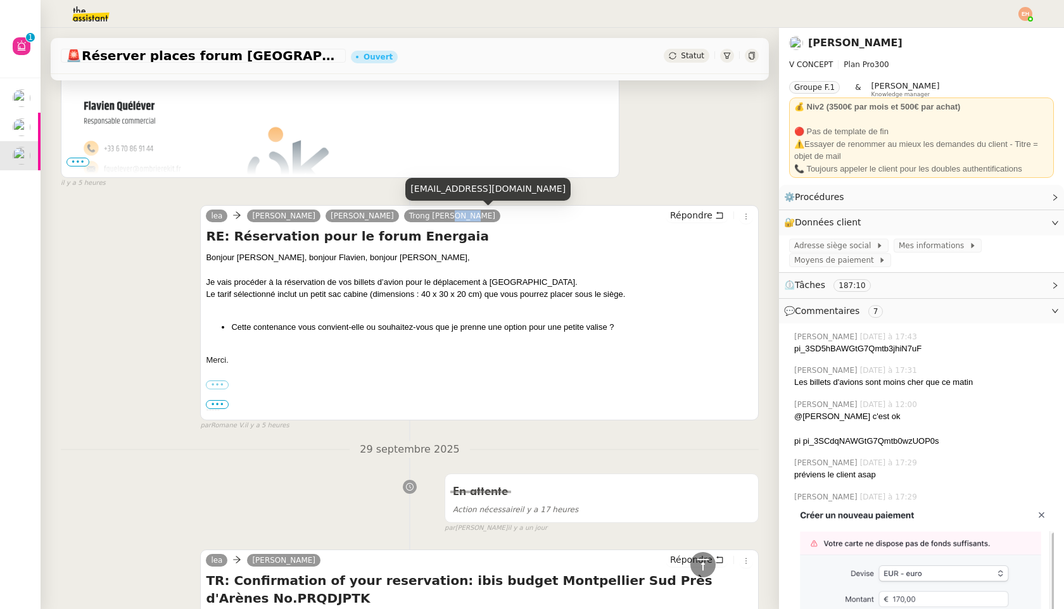
copy link "HUYNH"
drag, startPoint x: 458, startPoint y: 213, endPoint x: 422, endPoint y: 215, distance: 36.1
click at [422, 215] on link "Trong [PERSON_NAME]" at bounding box center [452, 215] width 96 height 11
copy link "Trong Tai"
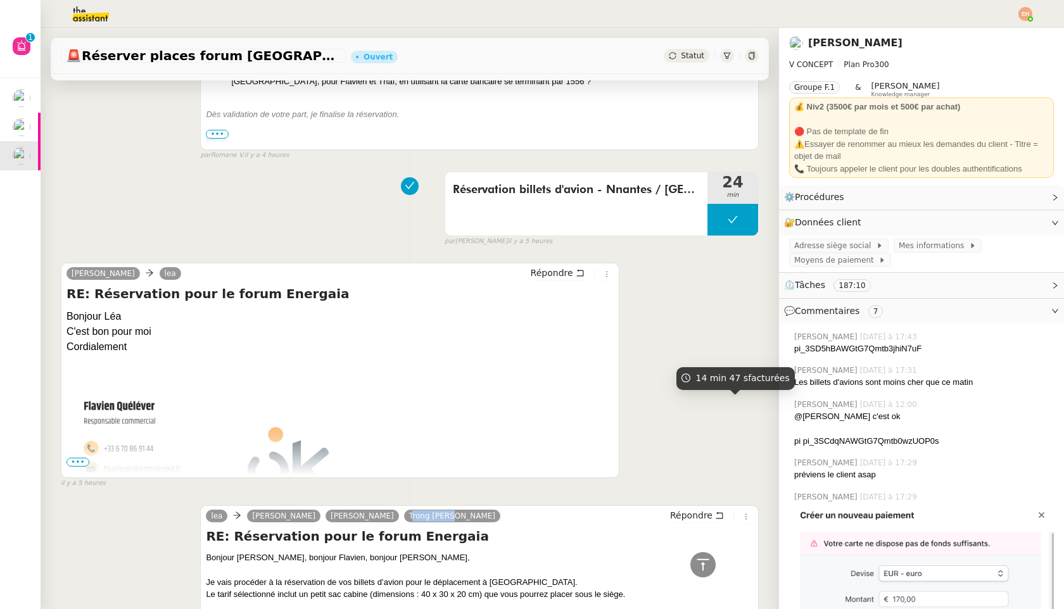
scroll to position [621, 0]
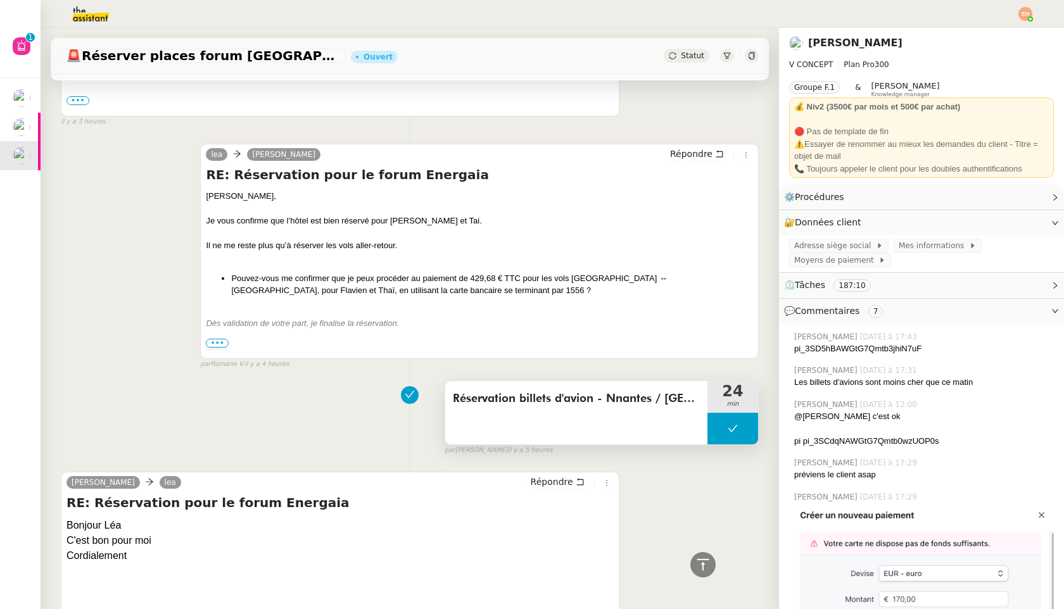
click at [742, 422] on button at bounding box center [732, 429] width 51 height 32
click at [711, 436] on div at bounding box center [719, 429] width 25 height 32
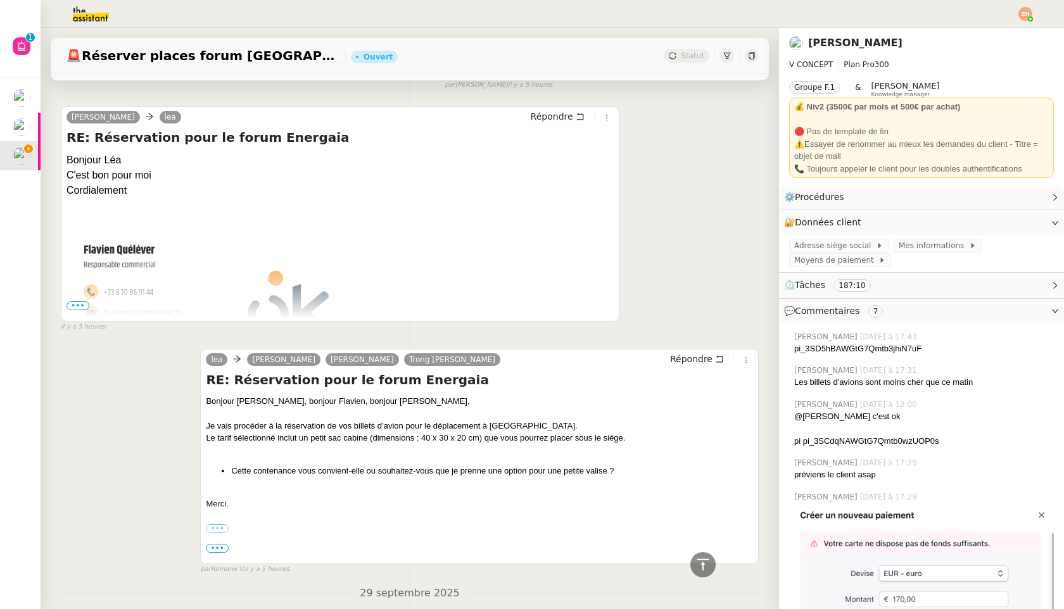
scroll to position [1023, 0]
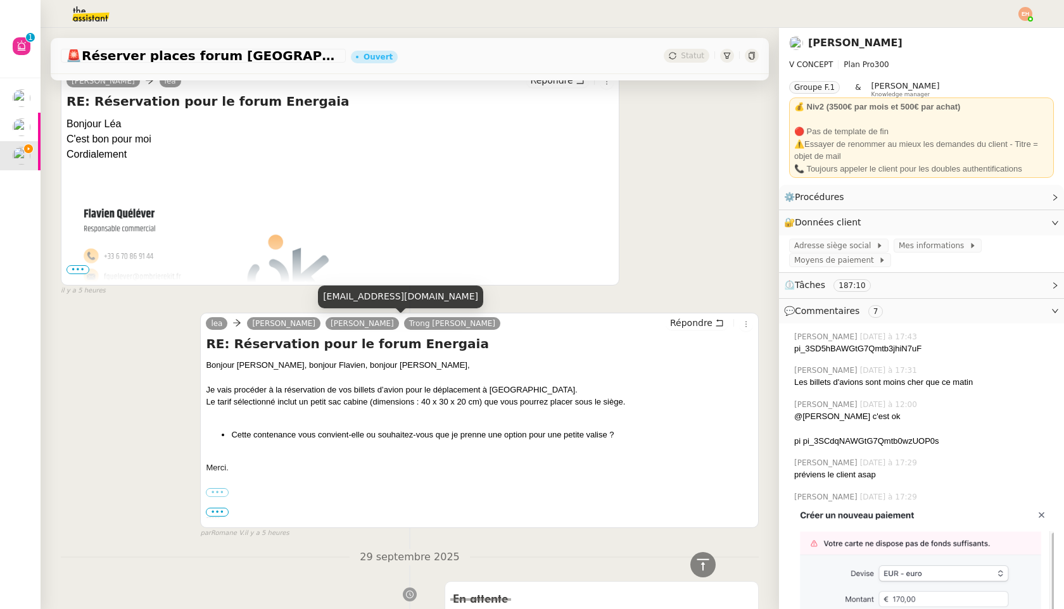
copy link "QUELEVE"
drag, startPoint x: 368, startPoint y: 323, endPoint x: 403, endPoint y: 323, distance: 35.5
click at [399, 323] on link "[PERSON_NAME]" at bounding box center [362, 323] width 73 height 11
drag, startPoint x: 460, startPoint y: 324, endPoint x: 488, endPoint y: 329, distance: 28.3
click at [488, 329] on div "[PERSON_NAME] [PERSON_NAME] Trong [PERSON_NAME]" at bounding box center [356, 325] width 300 height 19
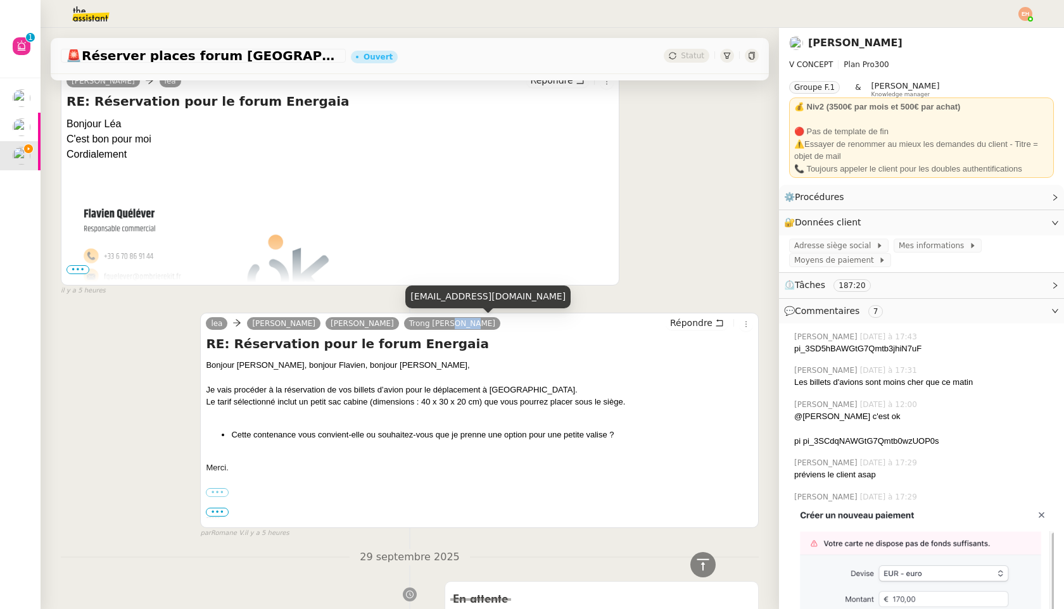
copy link "HUYNH"
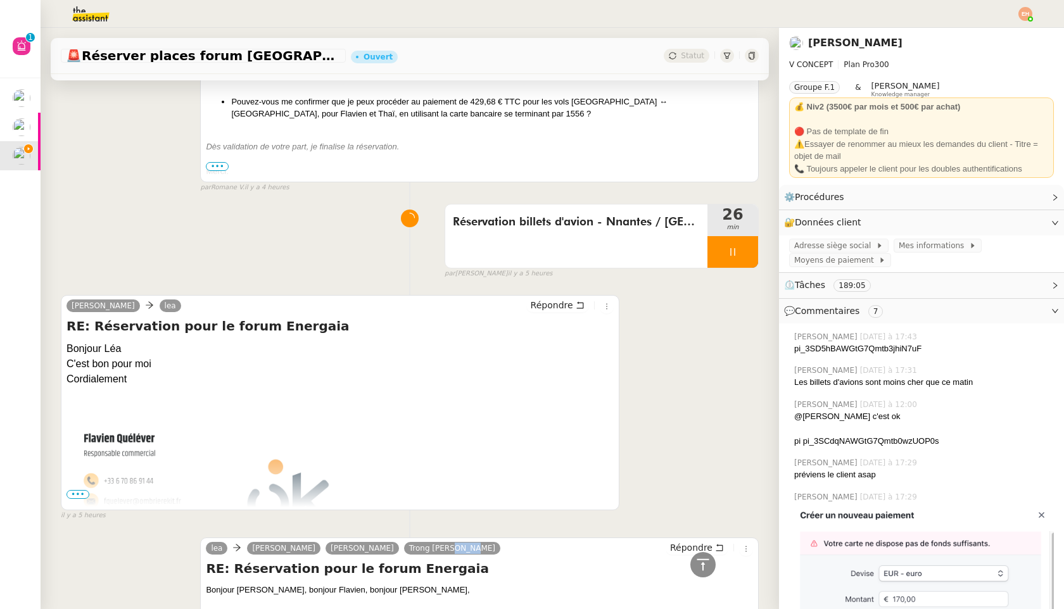
scroll to position [750, 0]
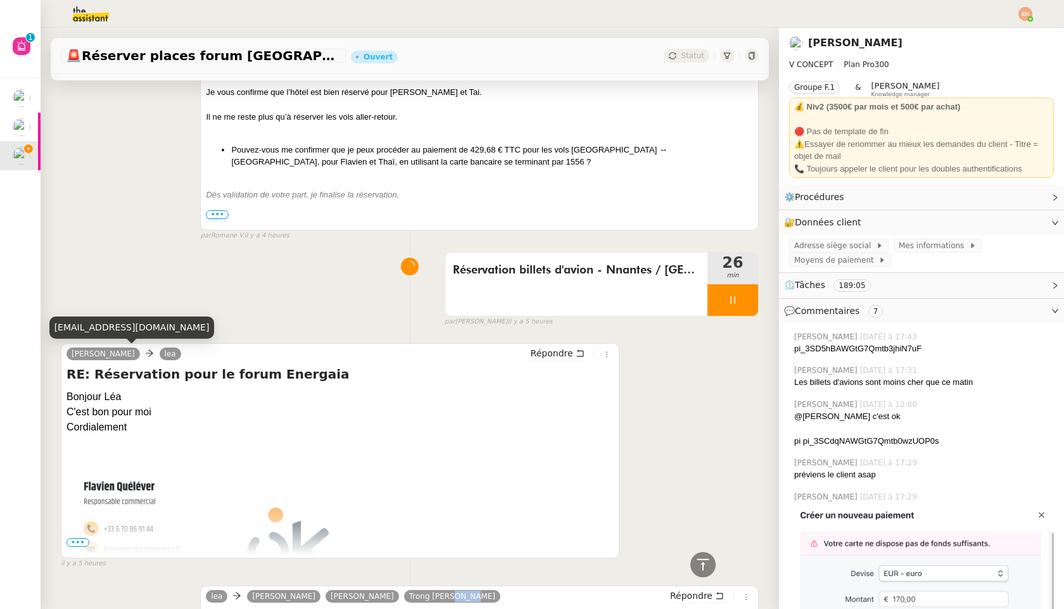
click at [117, 320] on div "[EMAIL_ADDRESS][DOMAIN_NAME]" at bounding box center [131, 328] width 165 height 22
click at [118, 327] on div "[EMAIL_ADDRESS][DOMAIN_NAME]" at bounding box center [131, 328] width 165 height 22
copy div "[EMAIL_ADDRESS][DOMAIN_NAME]"
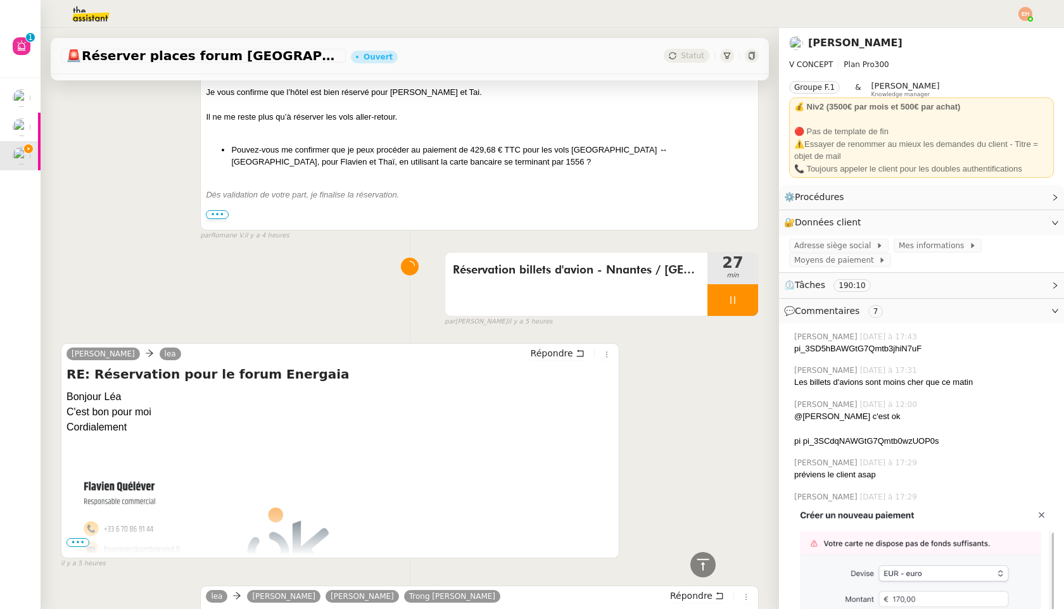
click at [75, 540] on span "•••" at bounding box center [77, 542] width 23 height 9
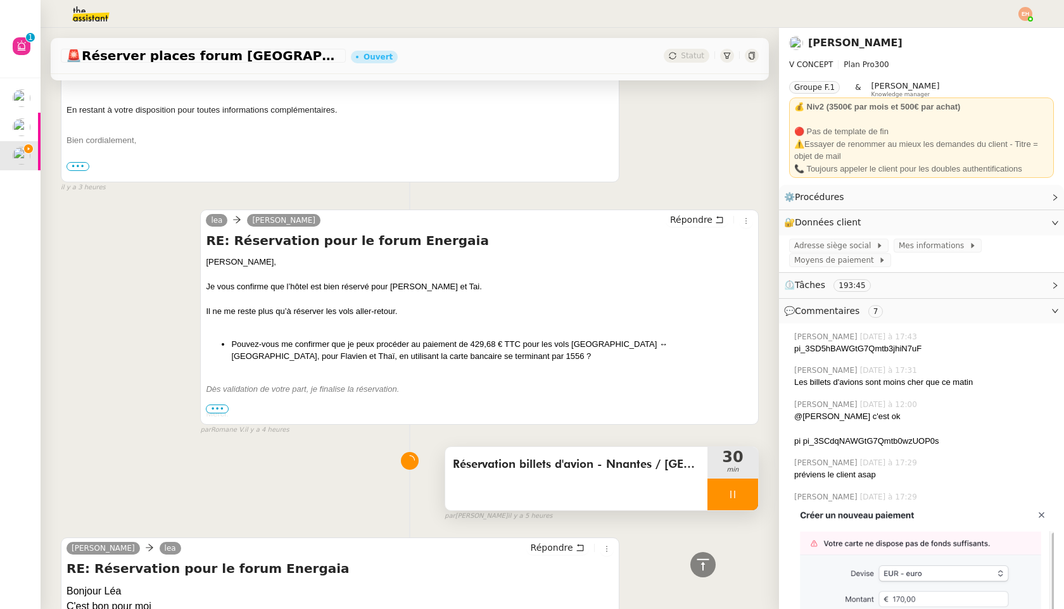
scroll to position [647, 0]
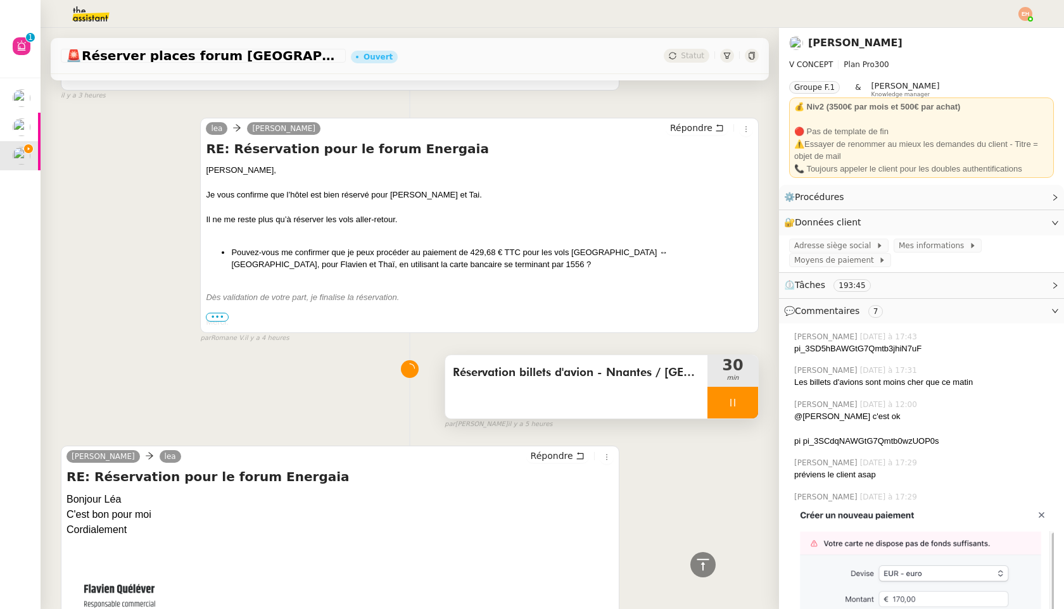
click at [729, 405] on icon at bounding box center [733, 403] width 10 height 10
click at [743, 405] on icon at bounding box center [745, 403] width 10 height 10
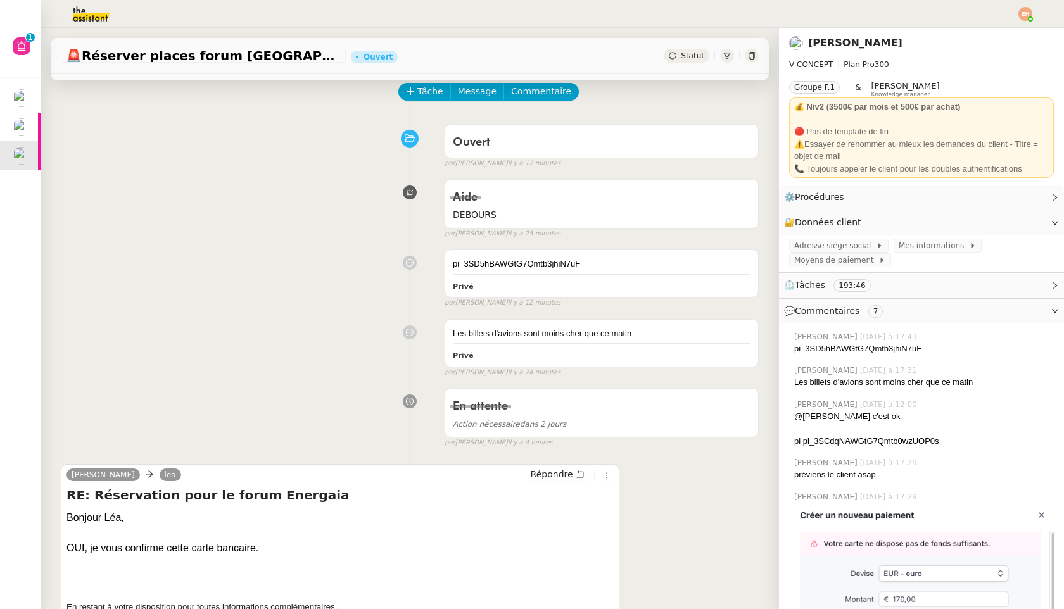
scroll to position [0, 0]
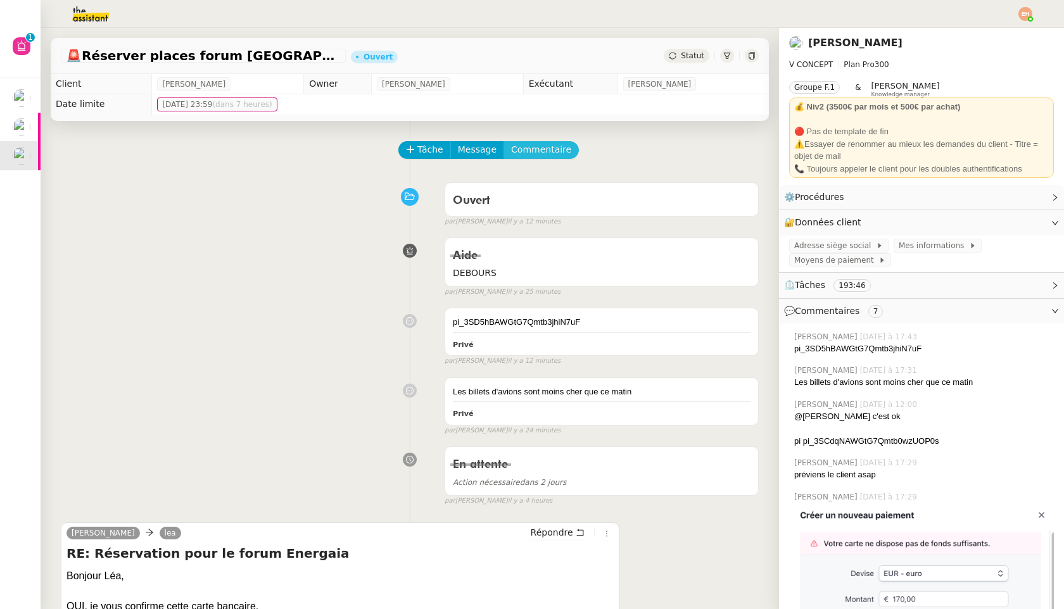
click at [551, 147] on span "Commentaire" at bounding box center [541, 149] width 60 height 15
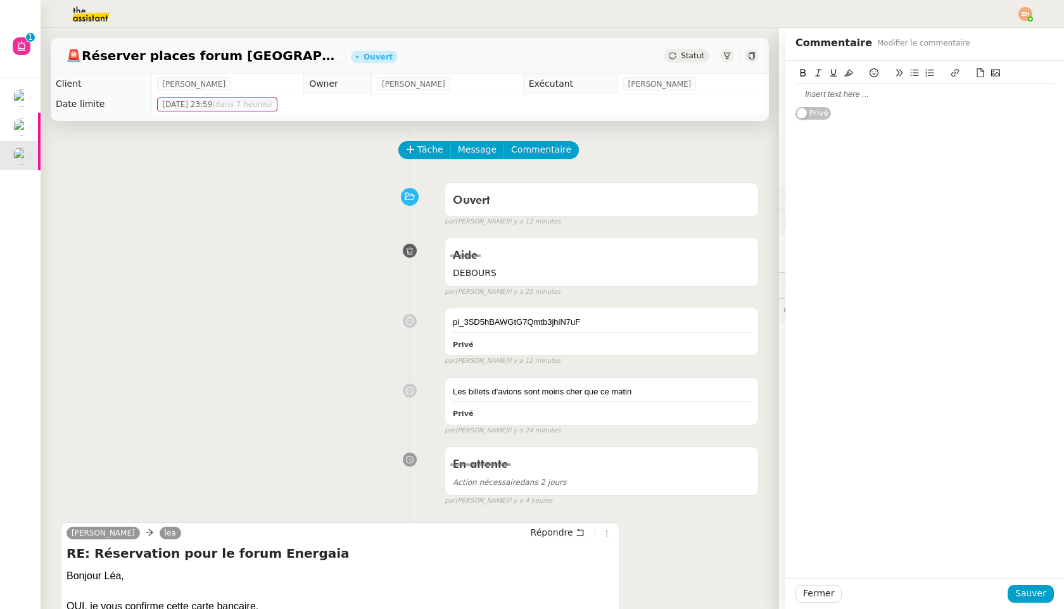
click at [878, 91] on div at bounding box center [924, 94] width 258 height 11
click at [879, 89] on div "lE PAIEMENT M4ESTR" at bounding box center [924, 94] width 258 height 11
click at [939, 96] on div "Le paiement m'est refusé pour fond inssufisant, pourtant" at bounding box center [924, 94] width 258 height 11
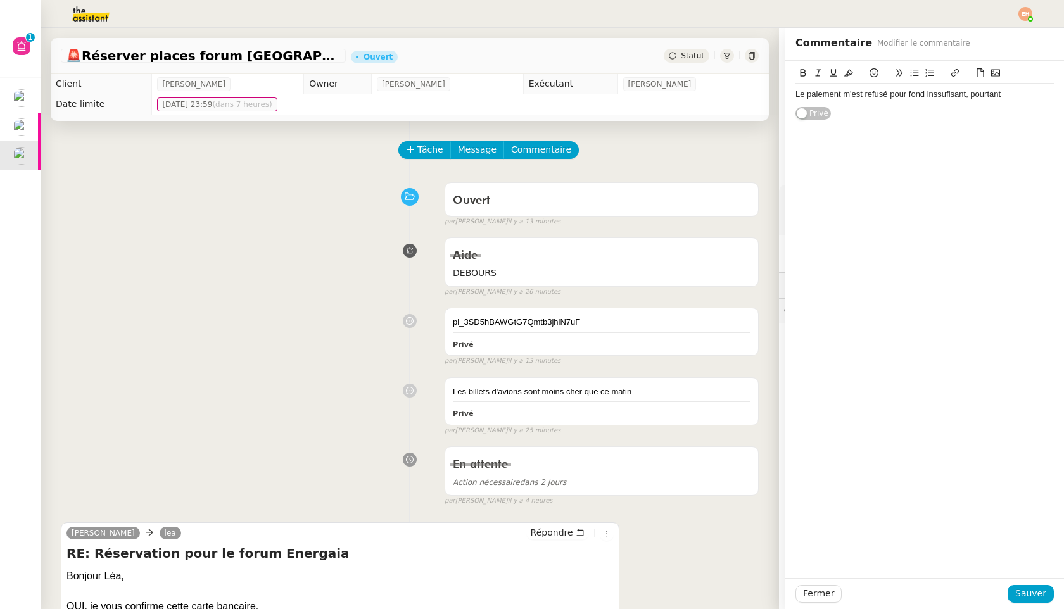
click at [0, 0] on lt-span "ins uf fisant" at bounding box center [0, 0] width 0 height 0
click at [1009, 97] on div "Le paiement m'est refusé pour fond insuffisant, pourtant" at bounding box center [924, 94] width 258 height 11
click at [1017, 590] on button "Sauver" at bounding box center [1031, 594] width 46 height 18
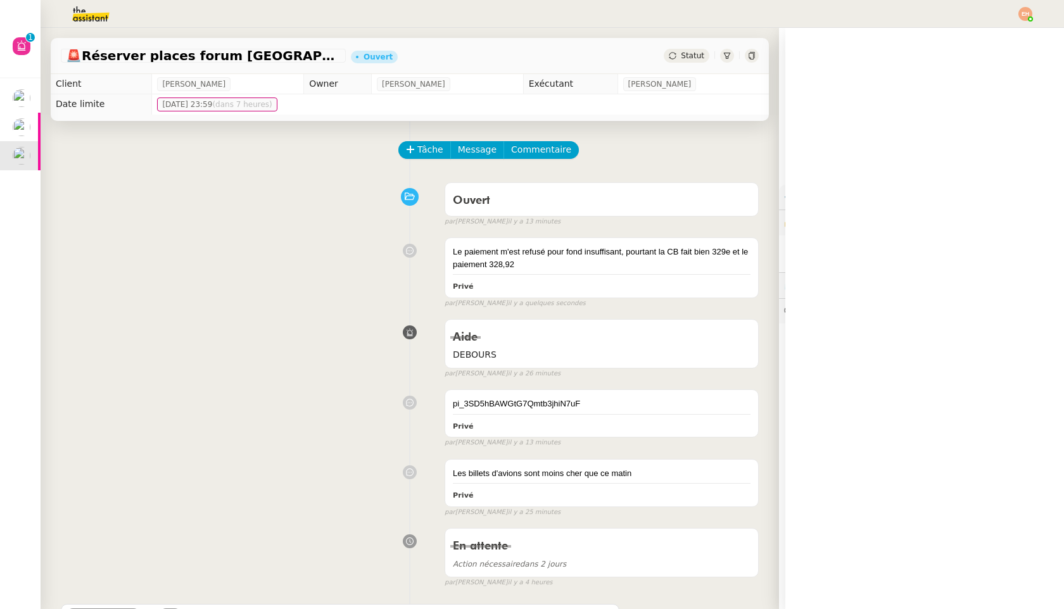
click at [697, 46] on div "🚨 Réserver places forum Energaia Ouvert Statut" at bounding box center [410, 56] width 718 height 36
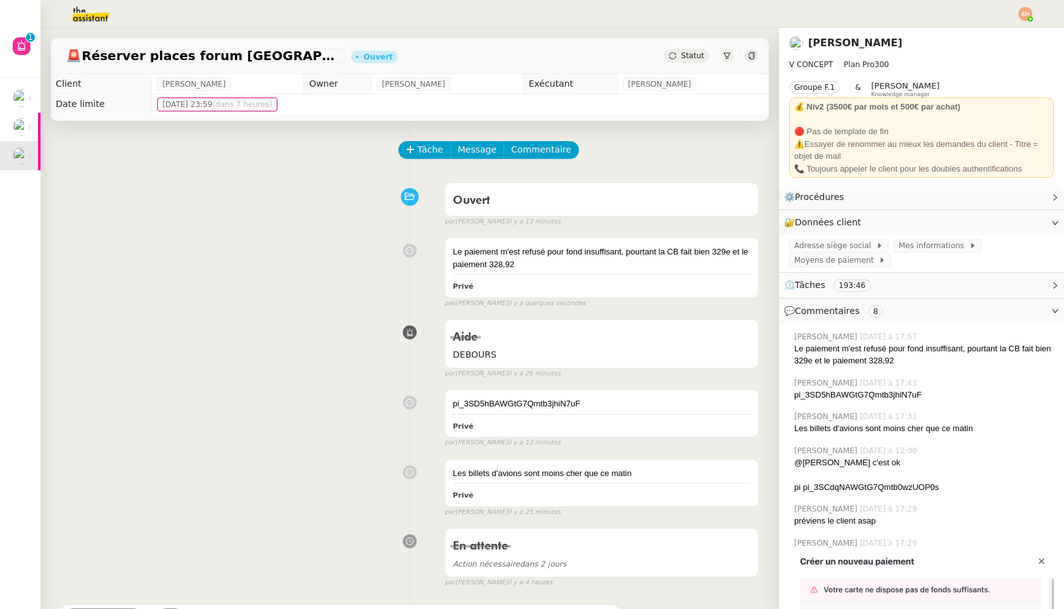
click at [697, 60] on div "Statut" at bounding box center [687, 56] width 46 height 14
click at [723, 155] on div "Tâche Message Commentaire" at bounding box center [579, 156] width 359 height 30
click at [705, 51] on div "Statut" at bounding box center [687, 56] width 46 height 14
click at [699, 56] on span "Statut" at bounding box center [692, 55] width 23 height 9
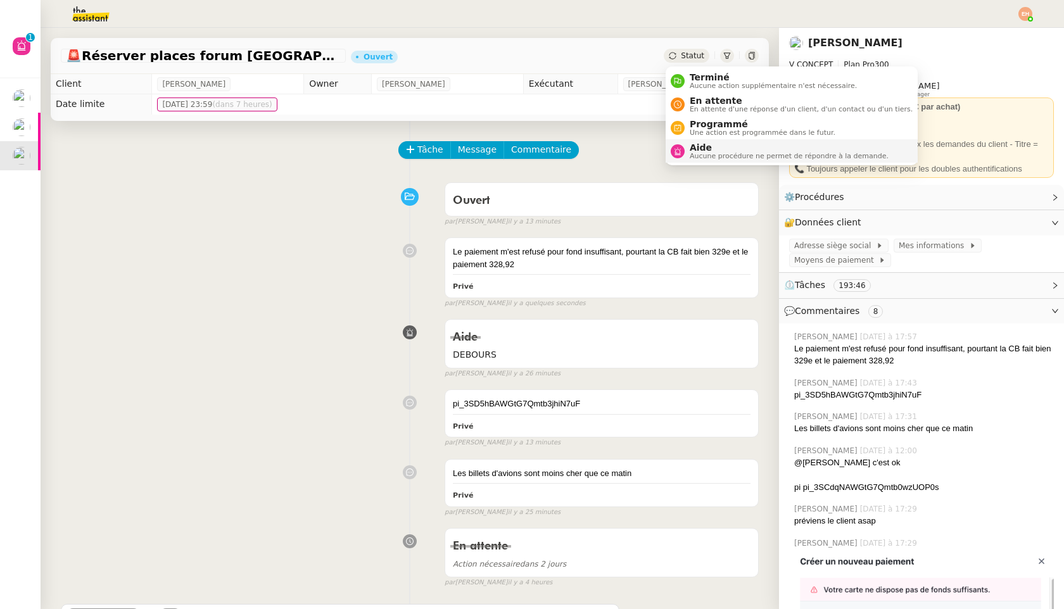
click at [721, 149] on span "Aide" at bounding box center [789, 147] width 199 height 10
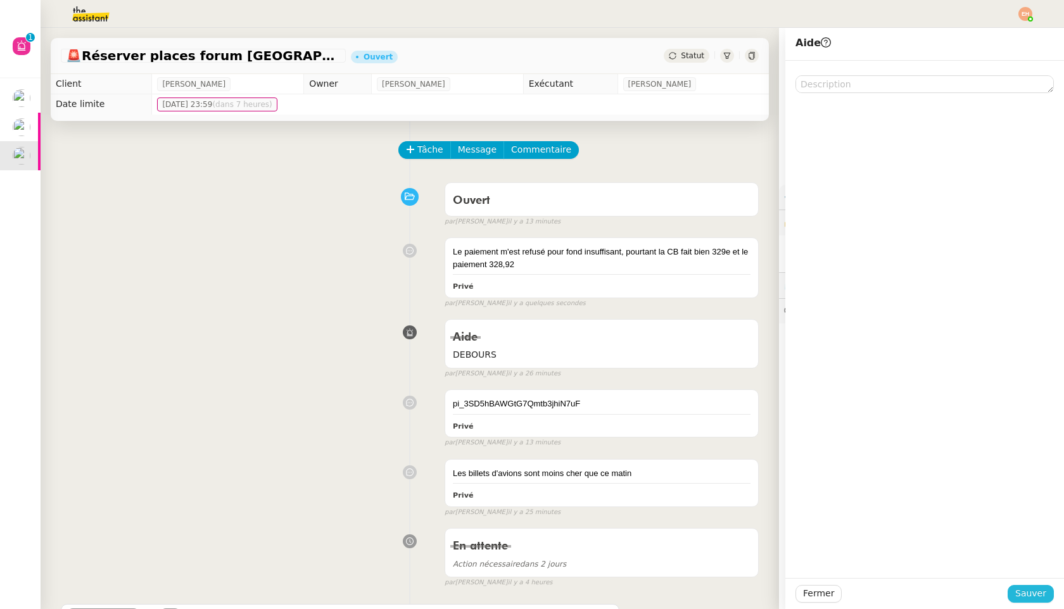
click at [1038, 597] on span "Sauver" at bounding box center [1030, 593] width 31 height 15
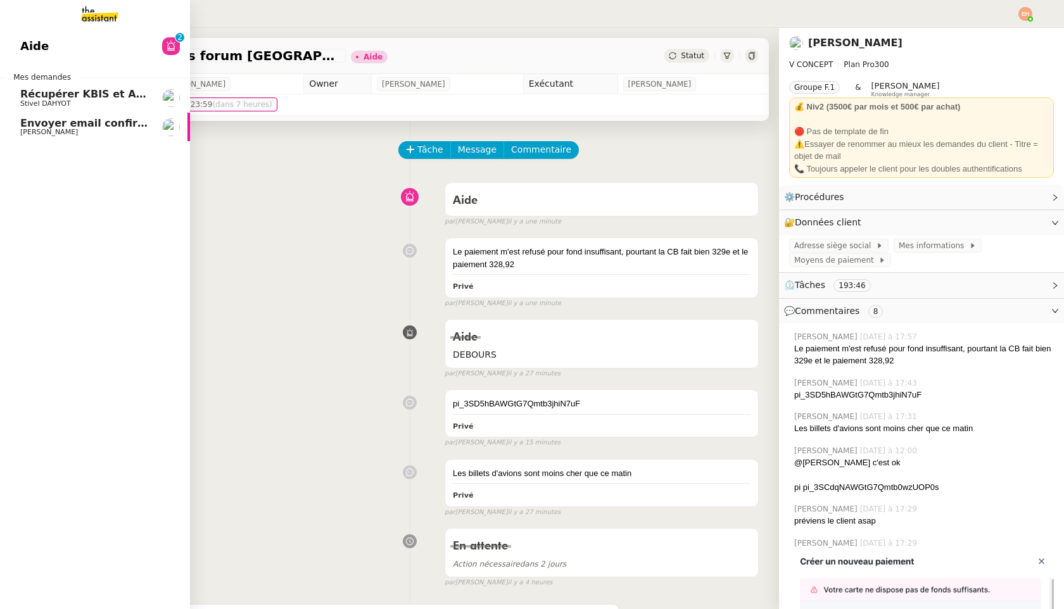
click at [66, 90] on span "Récupérer KBIS et Attestation URSSAF" at bounding box center [130, 94] width 221 height 12
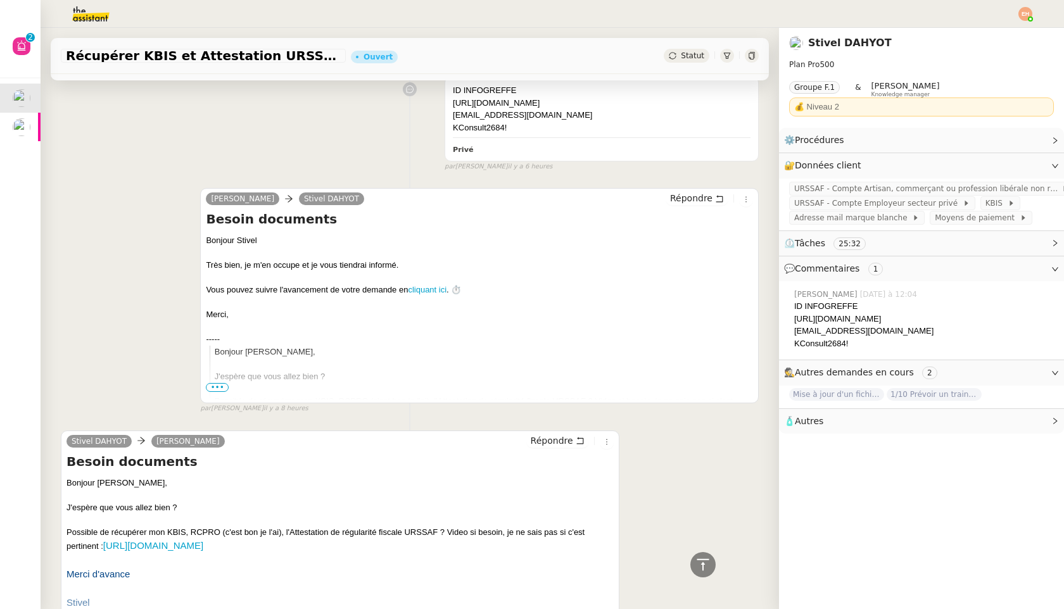
scroll to position [1186, 0]
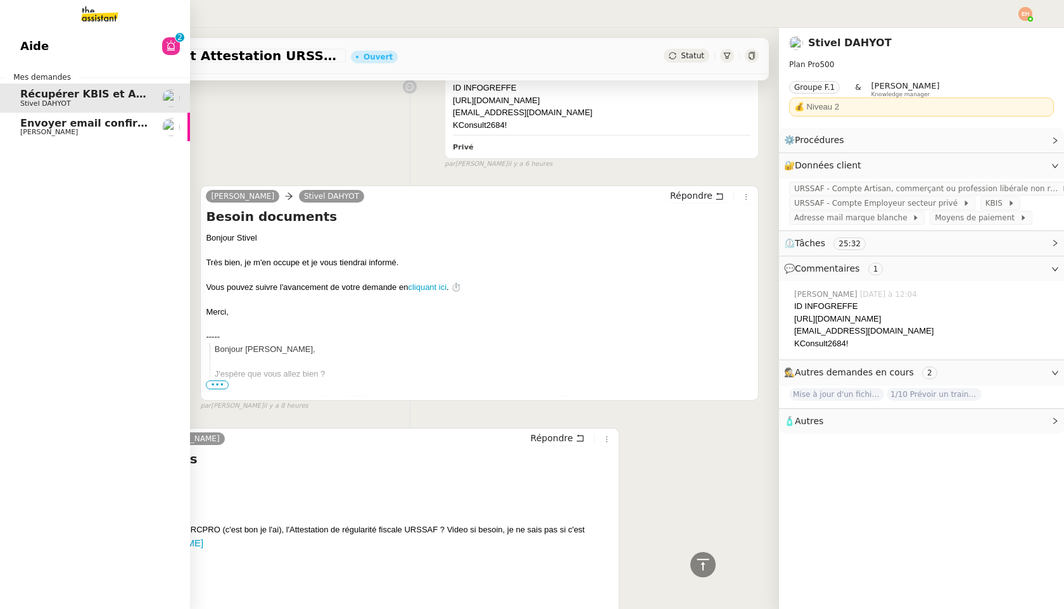
click at [34, 125] on span "Envoyer email confirmation Masterclass" at bounding box center [134, 123] width 229 height 12
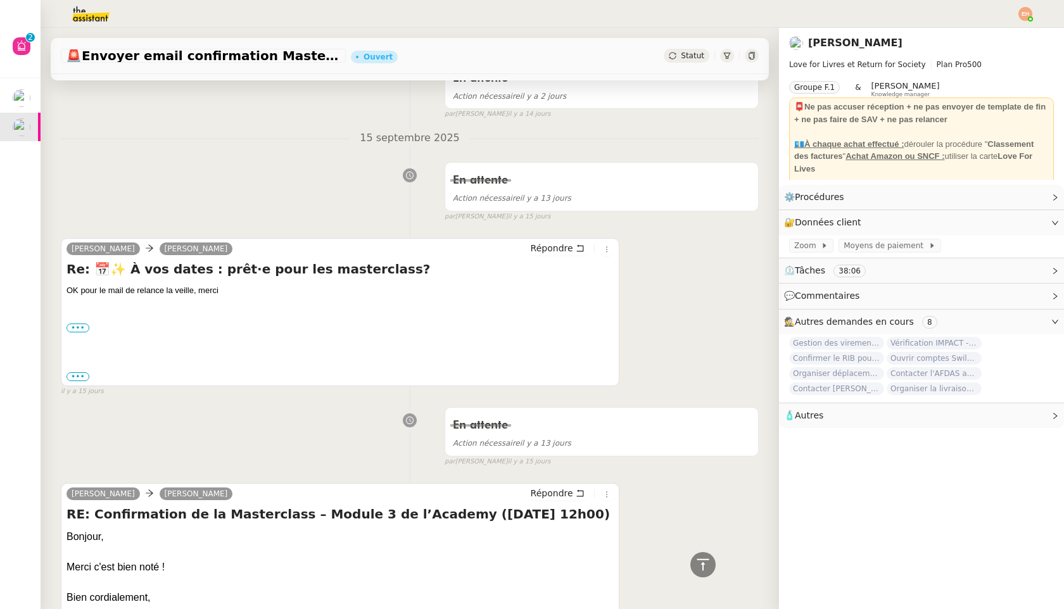
click at [688, 58] on span "Statut" at bounding box center [692, 55] width 23 height 9
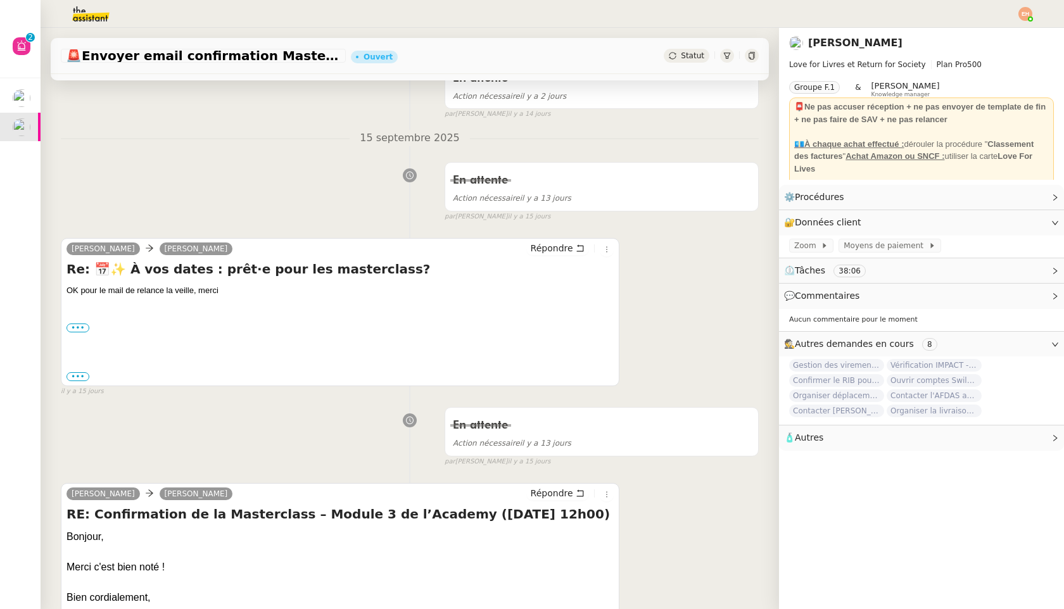
scroll to position [161, 0]
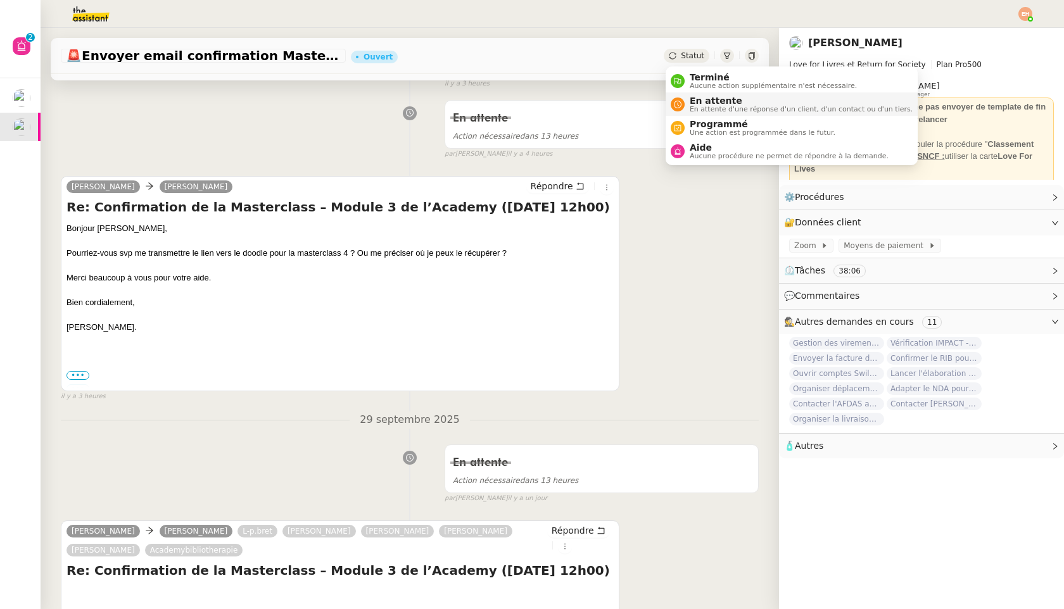
click at [737, 110] on span "En attente d'une réponse d'un client, d'un contact ou d'un tiers." at bounding box center [801, 109] width 223 height 7
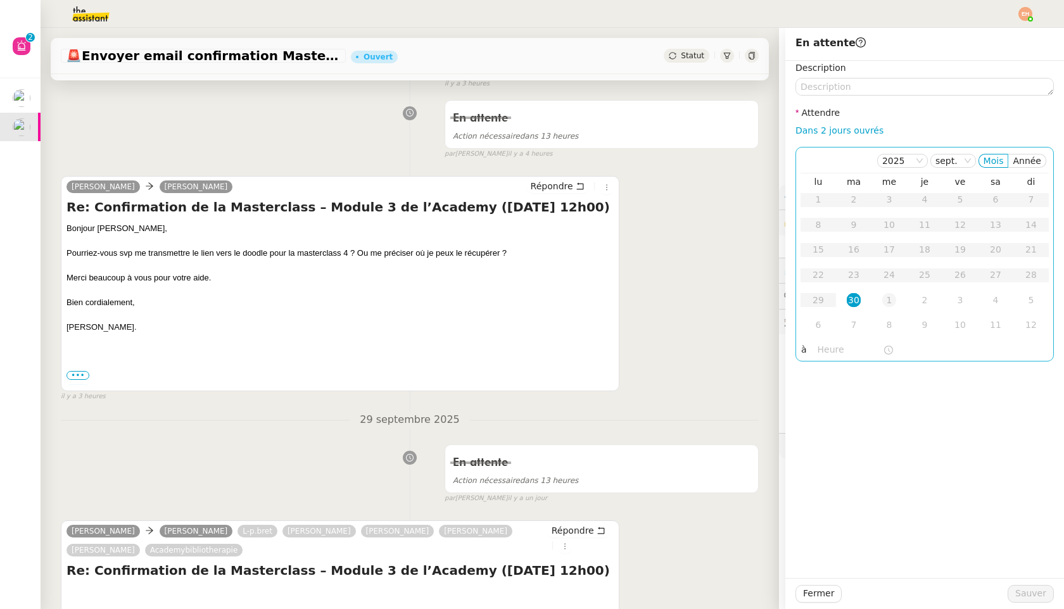
click at [890, 304] on div "1" at bounding box center [889, 300] width 14 height 14
click at [1038, 592] on span "Sauver" at bounding box center [1030, 593] width 31 height 15
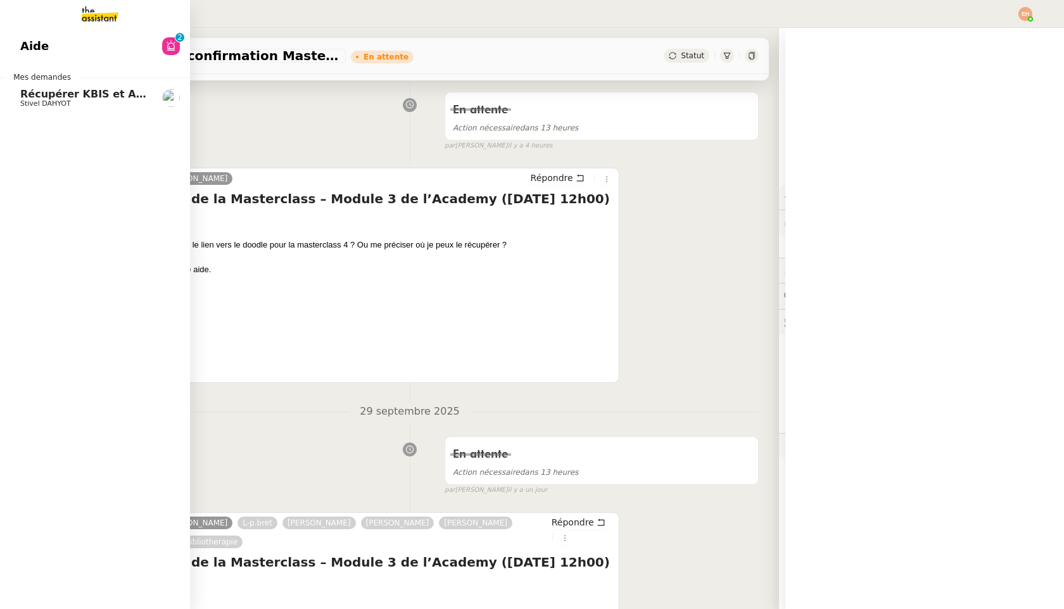
click at [86, 91] on span "Récupérer KBIS et Attestation URSSAF" at bounding box center [130, 94] width 221 height 12
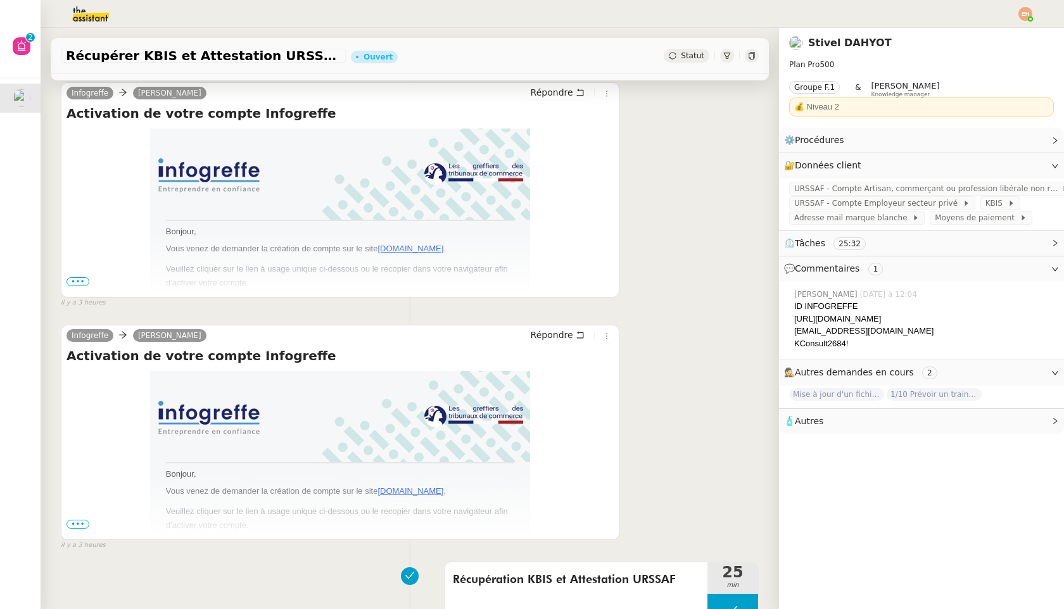
click at [694, 58] on span "Statut" at bounding box center [692, 55] width 23 height 9
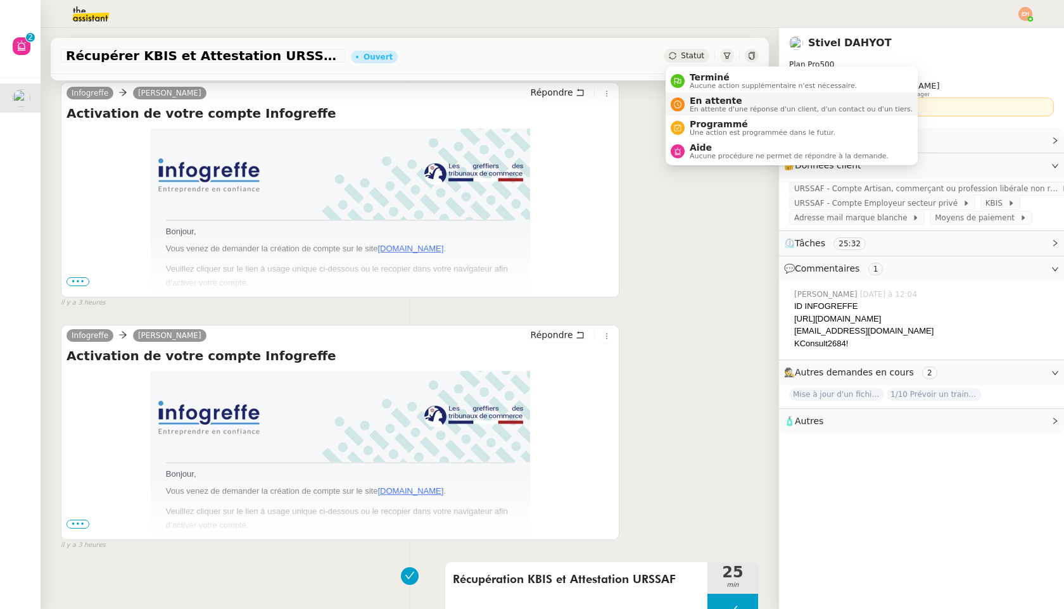
click at [716, 108] on span "En attente d'une réponse d'un client, d'un contact ou d'un tiers." at bounding box center [801, 109] width 223 height 7
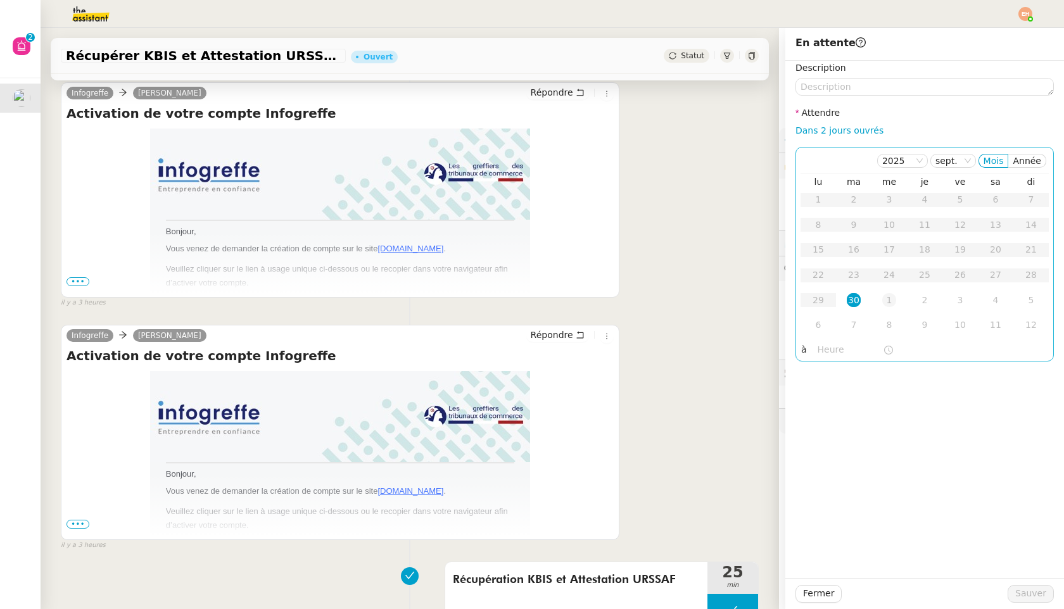
click at [885, 300] on div "1" at bounding box center [889, 300] width 14 height 14
click at [1032, 594] on span "Sauver" at bounding box center [1030, 593] width 31 height 15
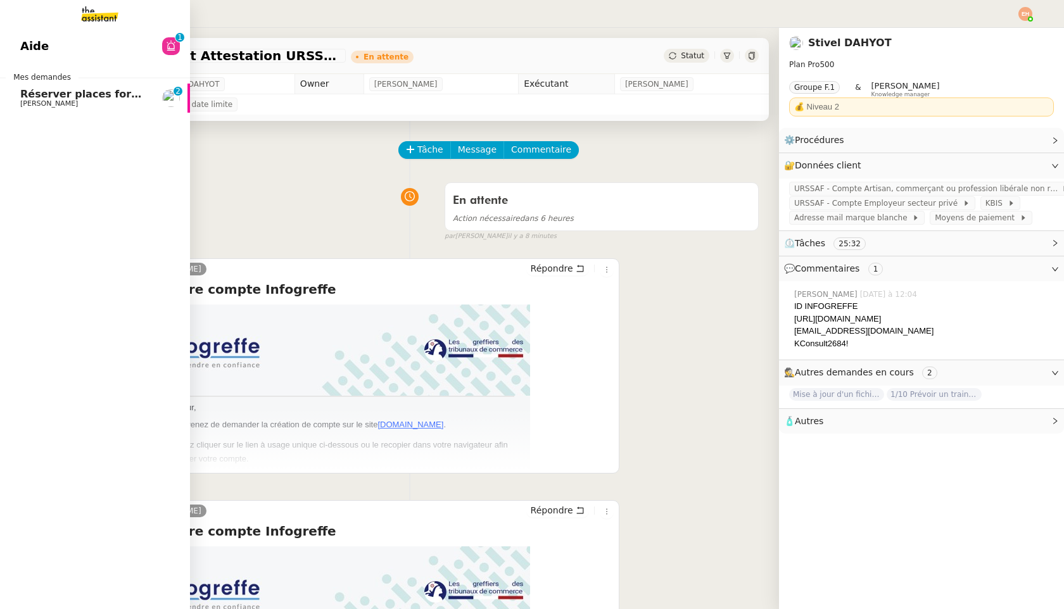
click at [62, 108] on link "Réserver places forum Energaia [PERSON_NAME] 0 1 2 3 4 5 6 7 8 9" at bounding box center [95, 98] width 190 height 29
